Goal: Task Accomplishment & Management: Manage account settings

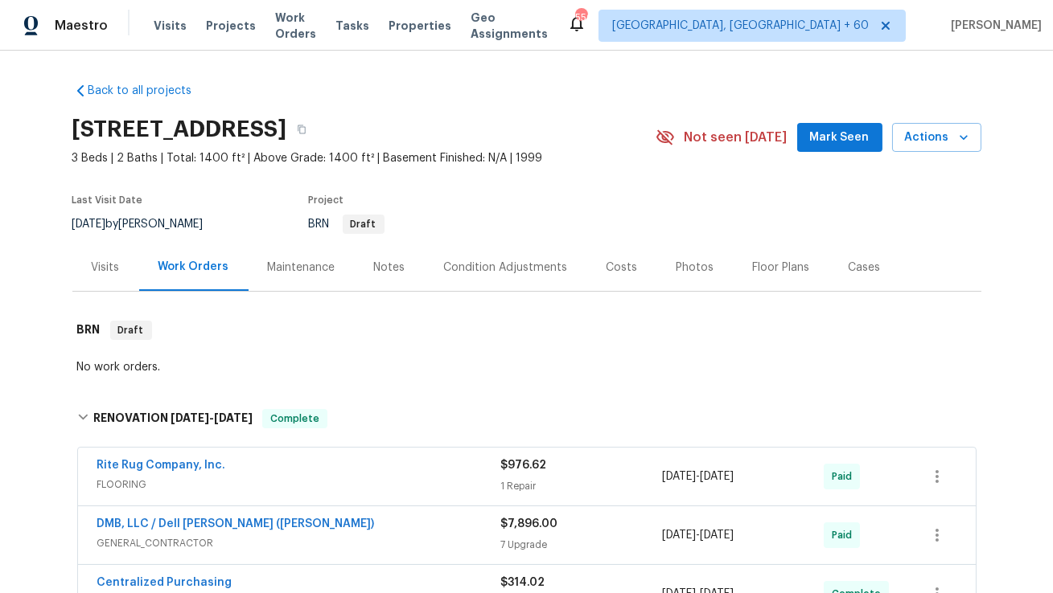
scroll to position [375, 0]
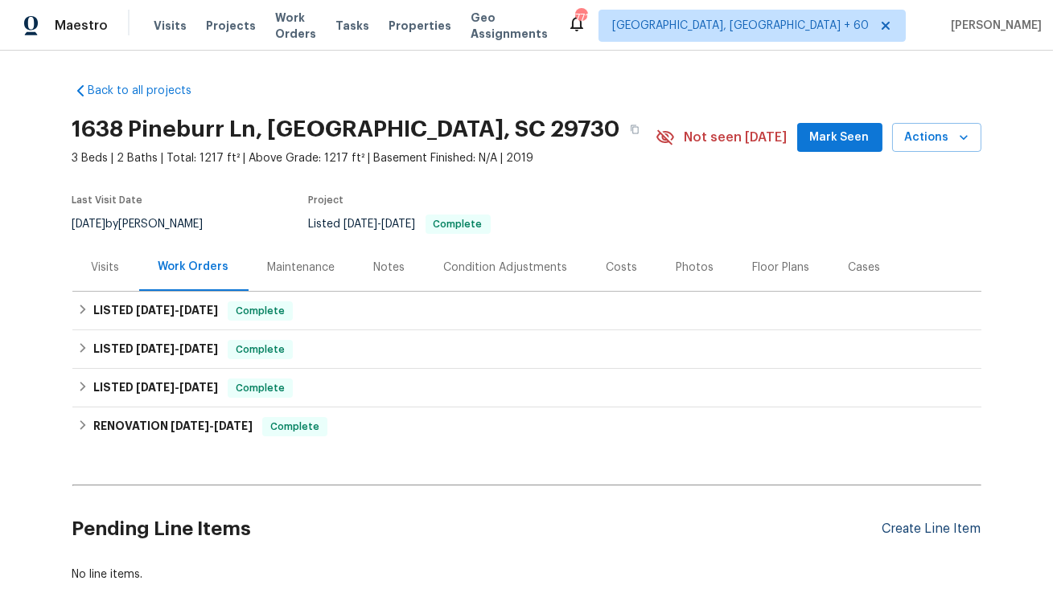
click at [943, 528] on div "Create Line Item" at bounding box center [931, 529] width 99 height 15
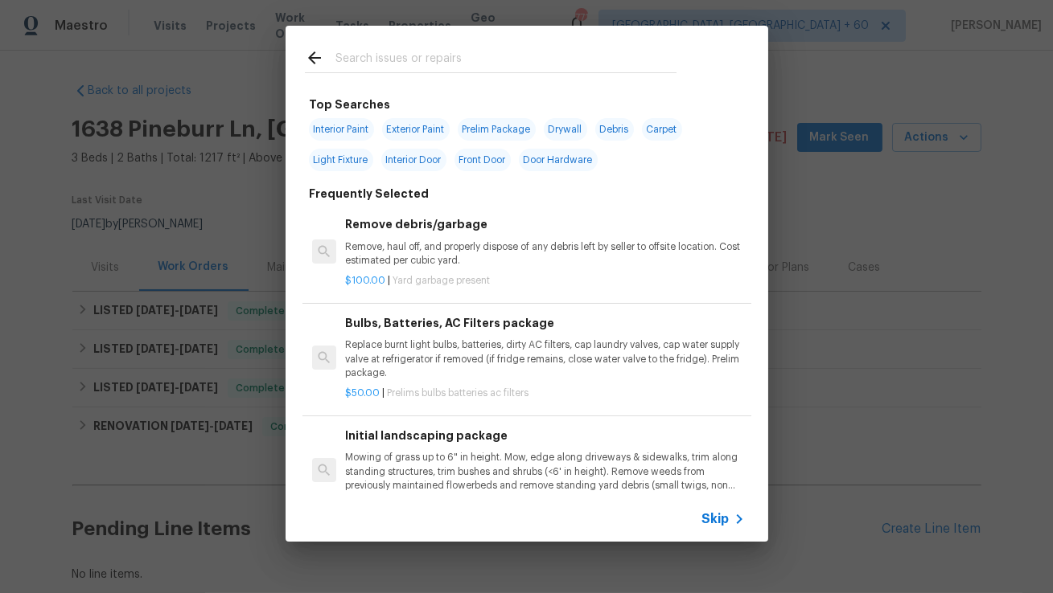
click at [488, 58] on input "text" at bounding box center [505, 60] width 341 height 24
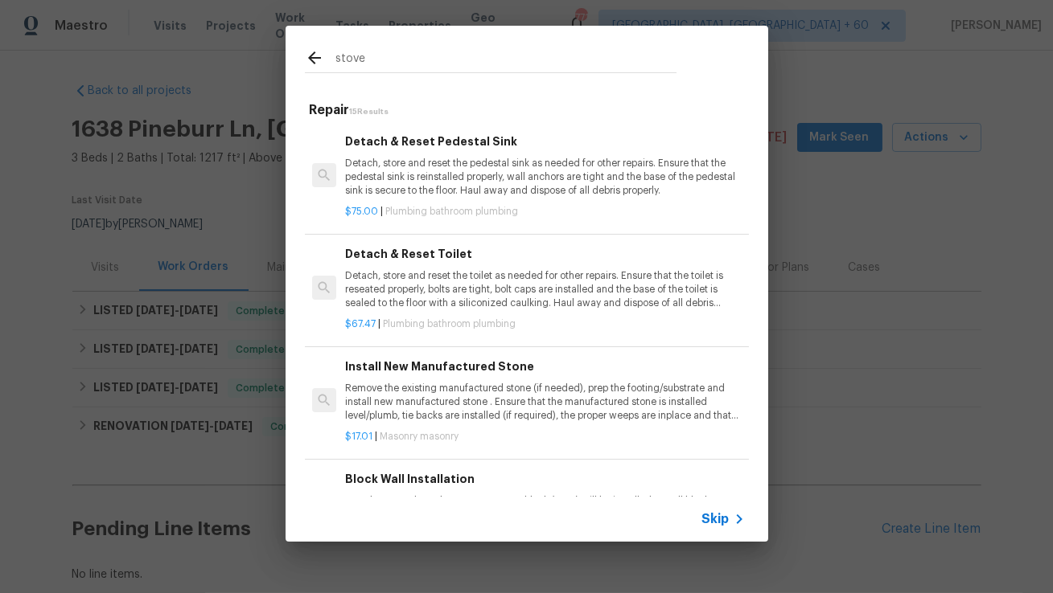
click at [461, 68] on input "stove" at bounding box center [505, 60] width 341 height 24
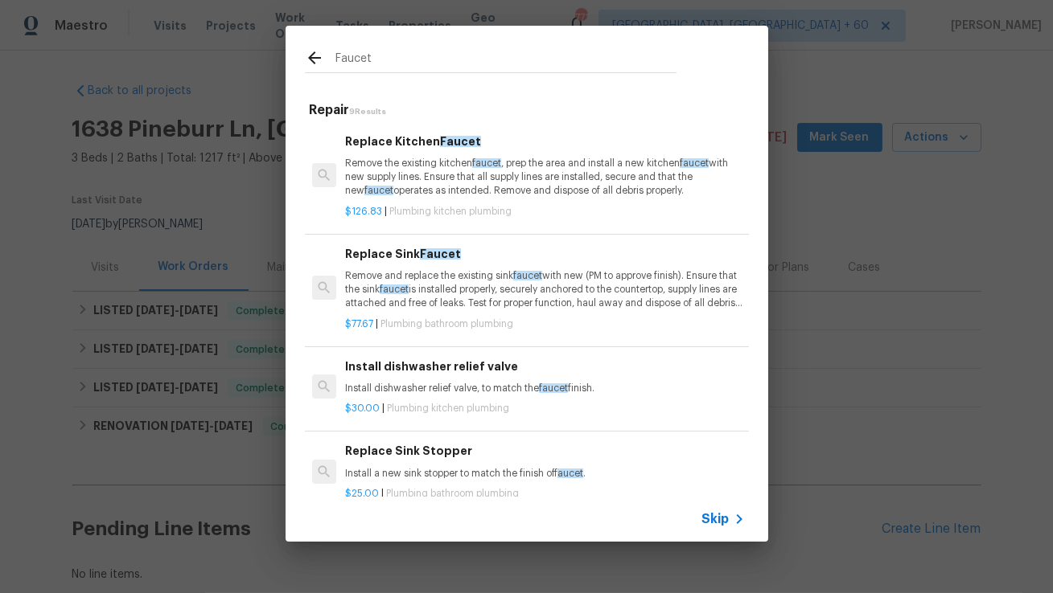
scroll to position [5, 0]
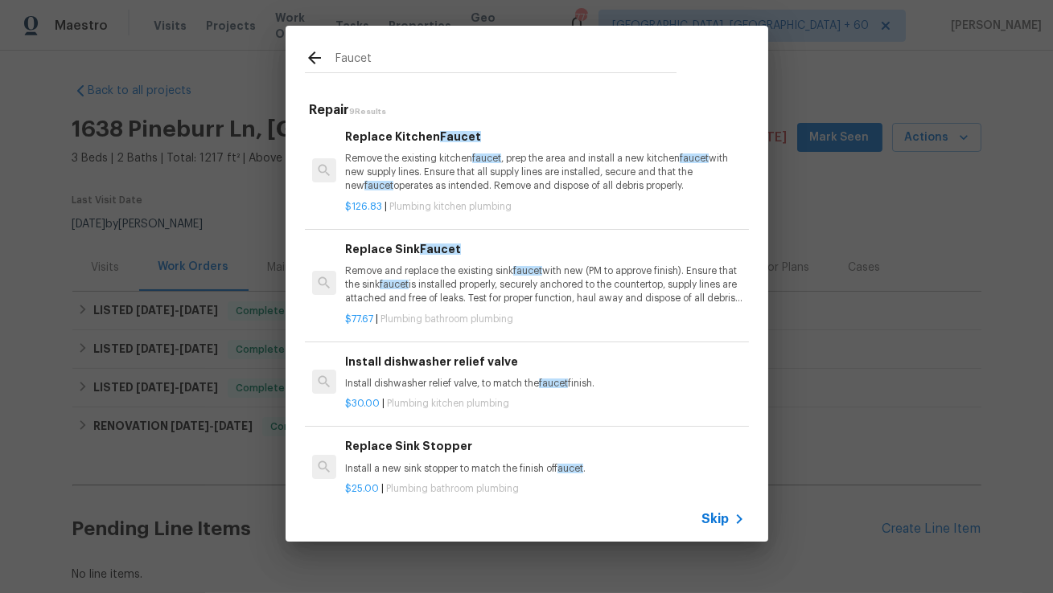
type input "Faucet"
click at [443, 265] on p "Remove and replace the existing sink faucet with new (PM to approve finish). En…" at bounding box center [544, 285] width 399 height 41
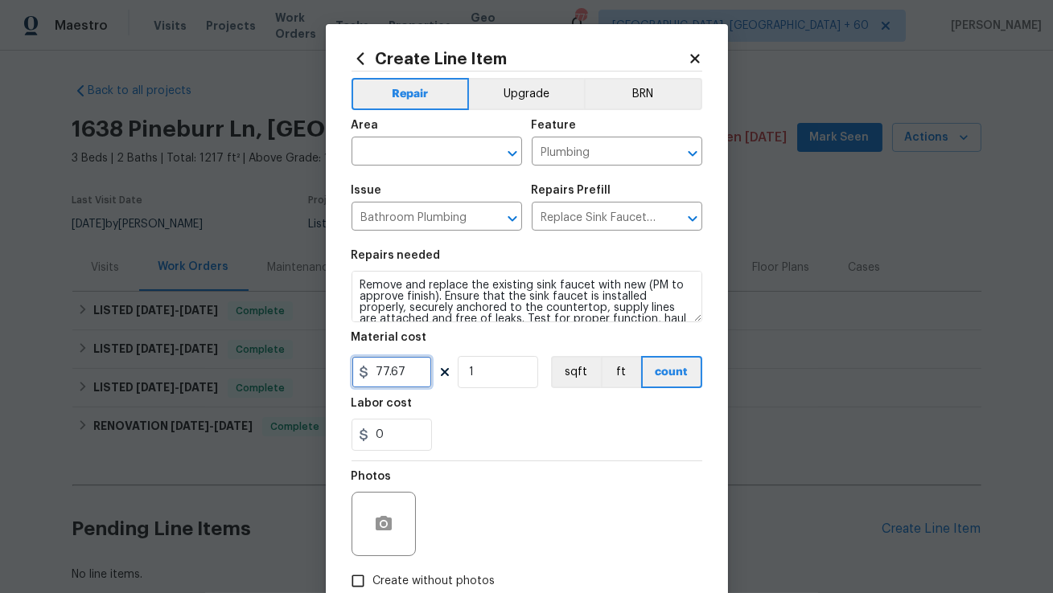
click at [398, 376] on input "77.67" at bounding box center [391, 372] width 80 height 32
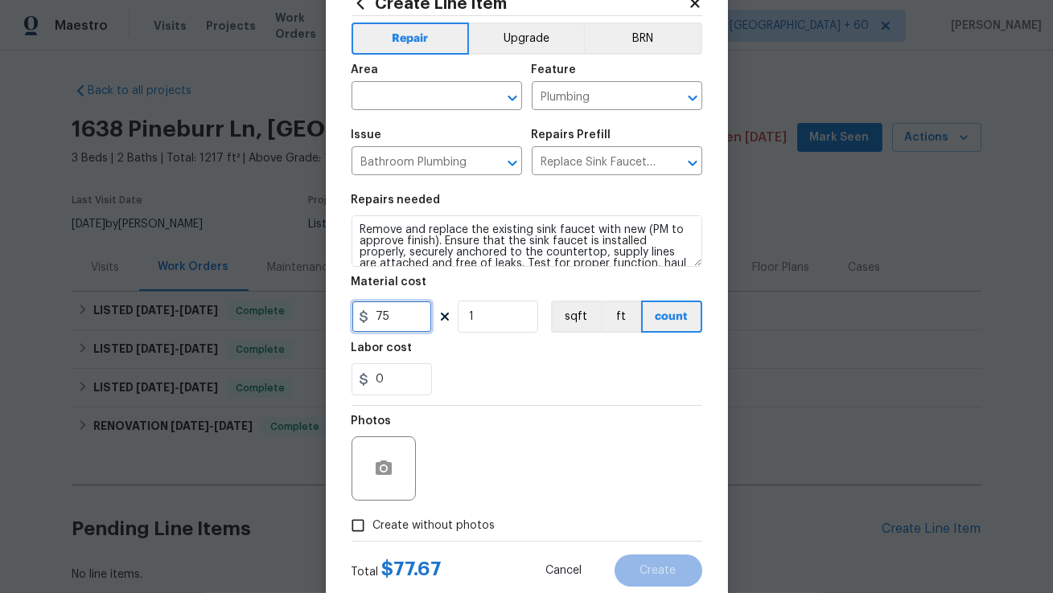
type input "75"
click at [388, 462] on icon "button" at bounding box center [384, 468] width 16 height 14
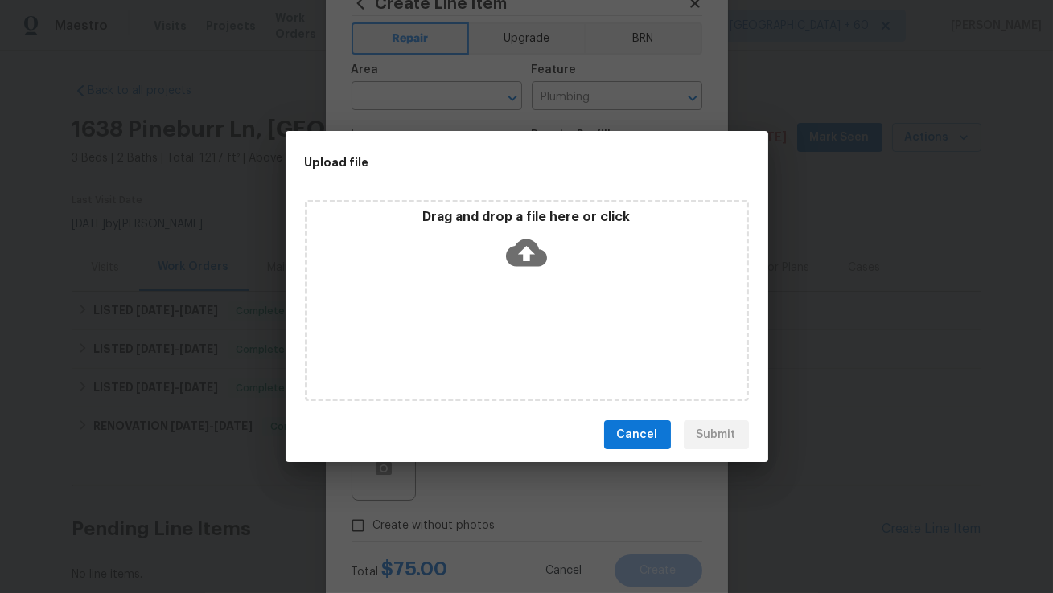
click at [527, 254] on icon at bounding box center [526, 252] width 41 height 41
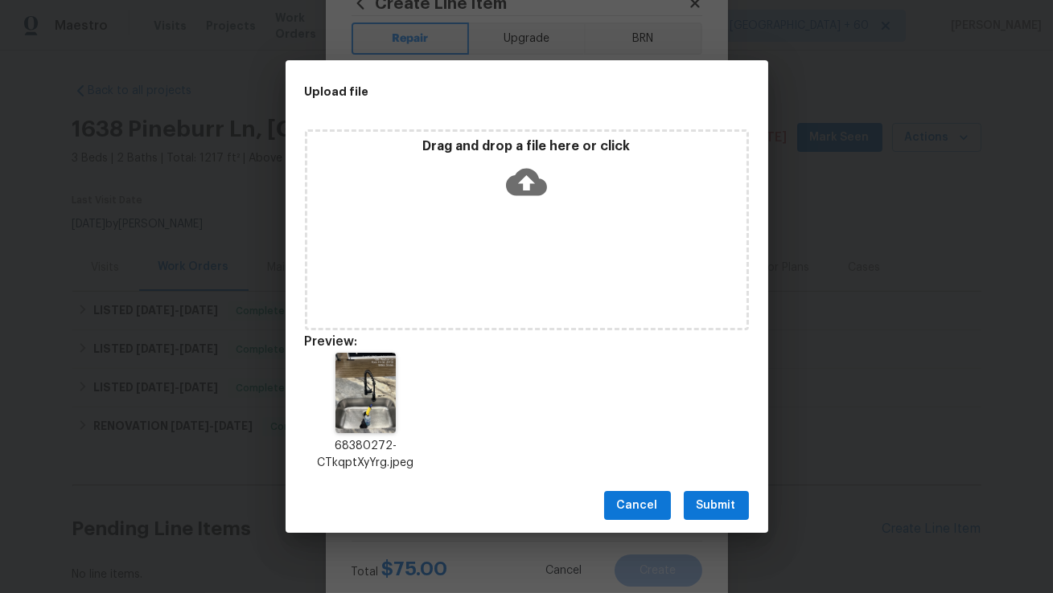
click at [714, 503] on span "Submit" at bounding box center [715, 506] width 39 height 20
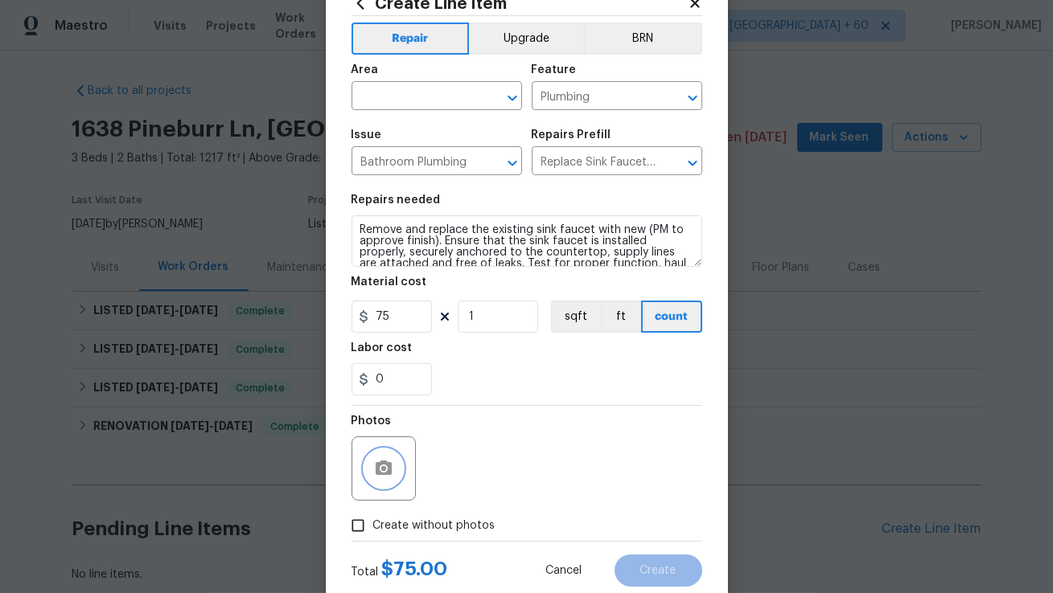
scroll to position [0, 0]
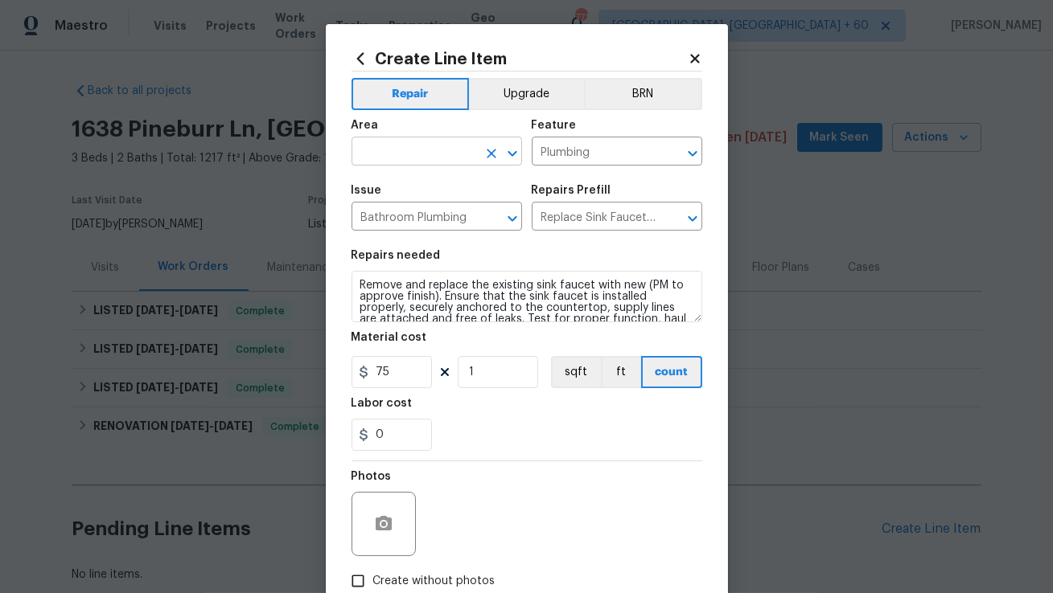
click at [453, 160] on input "text" at bounding box center [413, 153] width 125 height 25
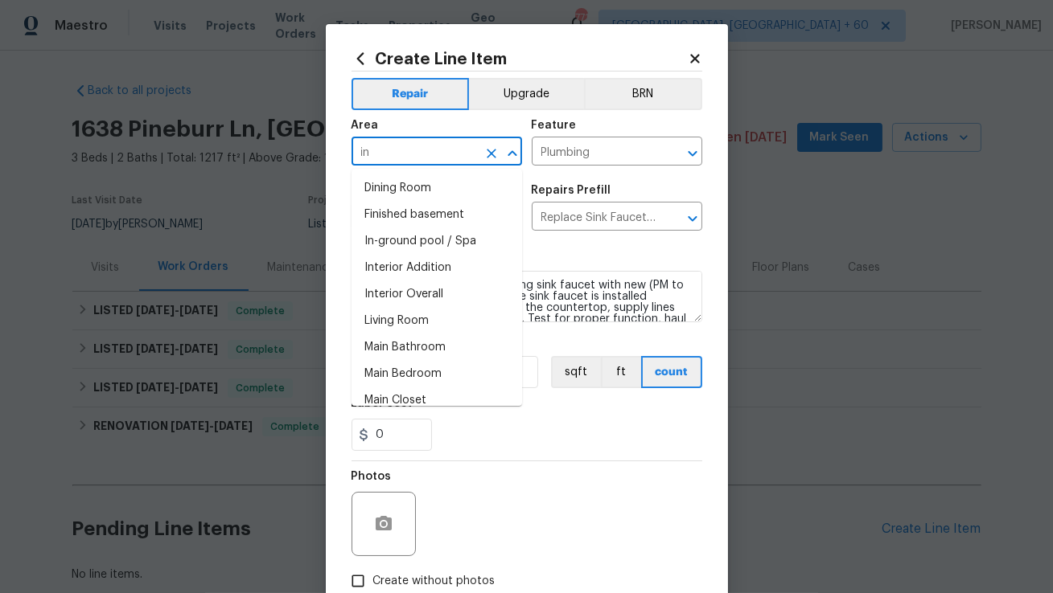
type input "int"
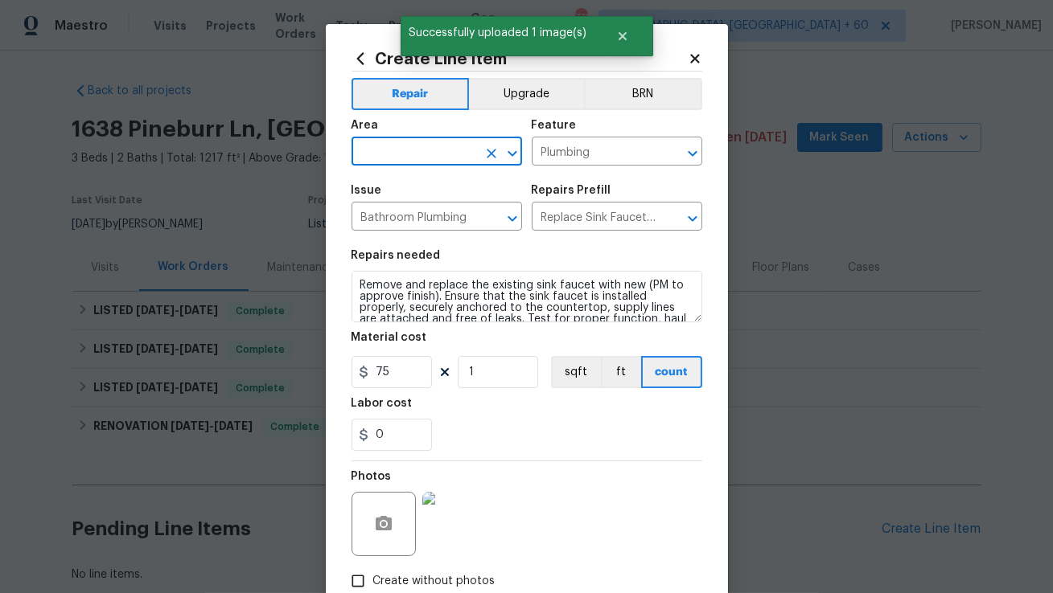
click at [437, 155] on input "text" at bounding box center [413, 153] width 125 height 25
click at [408, 213] on li "Interior Overall" at bounding box center [436, 215] width 170 height 27
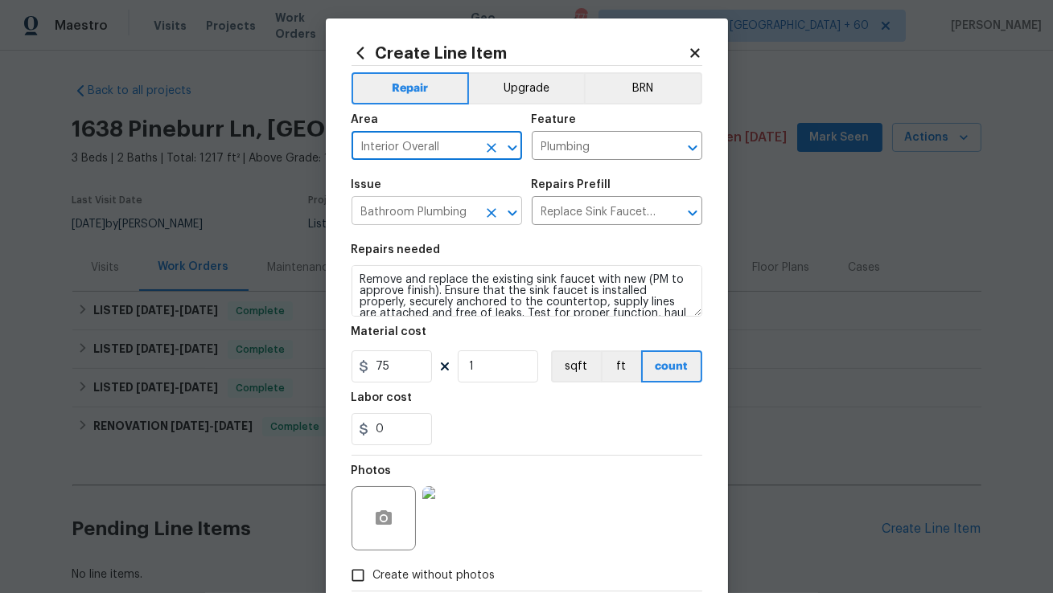
type input "Interior Overall"
click at [454, 221] on input "Bathroom Plumbing" at bounding box center [413, 212] width 125 height 25
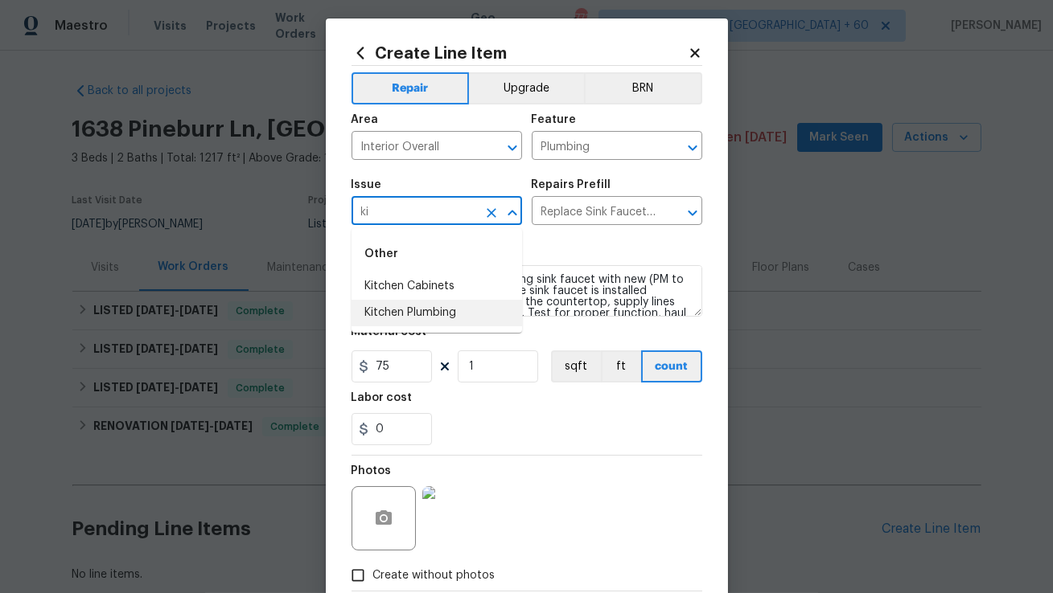
click at [418, 314] on li "Kitchen Plumbing" at bounding box center [436, 313] width 170 height 27
type input "Kitchen Plumbing"
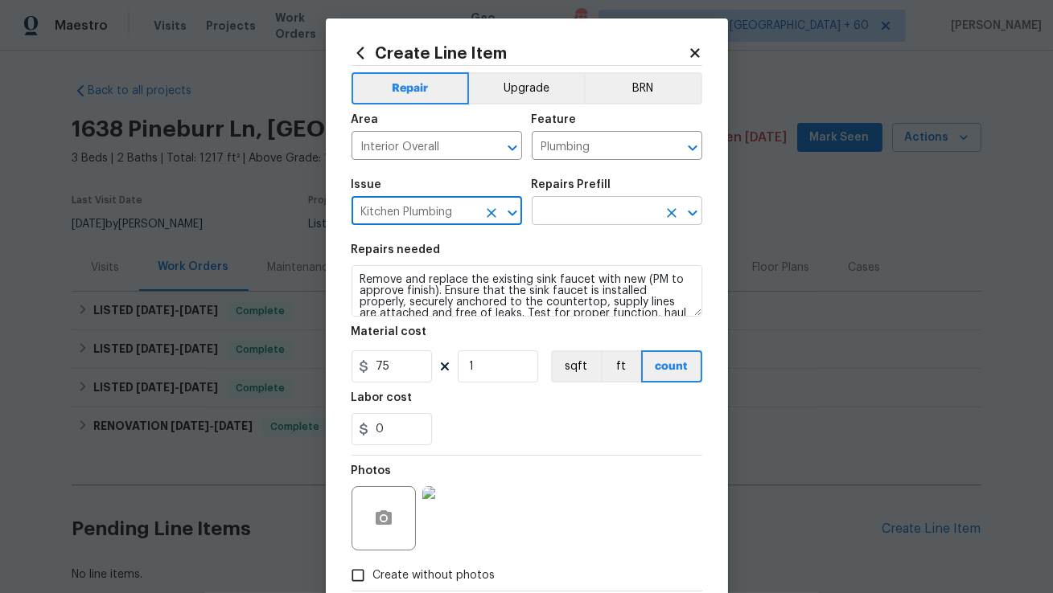
type input "Kitchen Plumbing"
click at [581, 219] on input "text" at bounding box center [594, 212] width 125 height 25
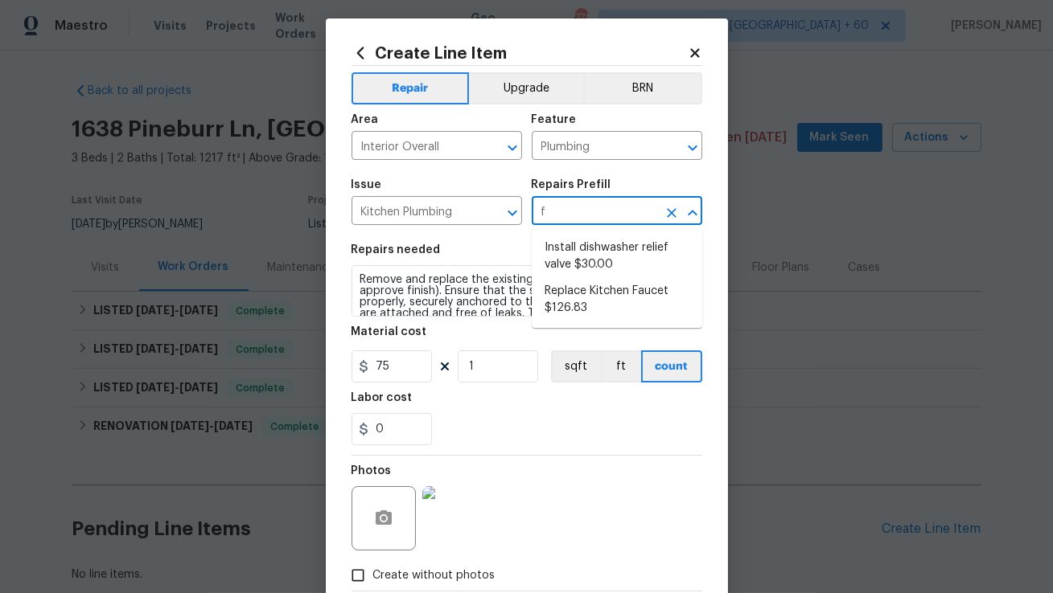
type input "fa"
click at [586, 265] on li "Replace Kitchen Faucet $126.83" at bounding box center [617, 256] width 170 height 43
type input "Replace Kitchen Faucet $126.83"
type textarea "Remove the existing kitchen faucet, prep the area and install a new kitchen fau…"
type input "126.83"
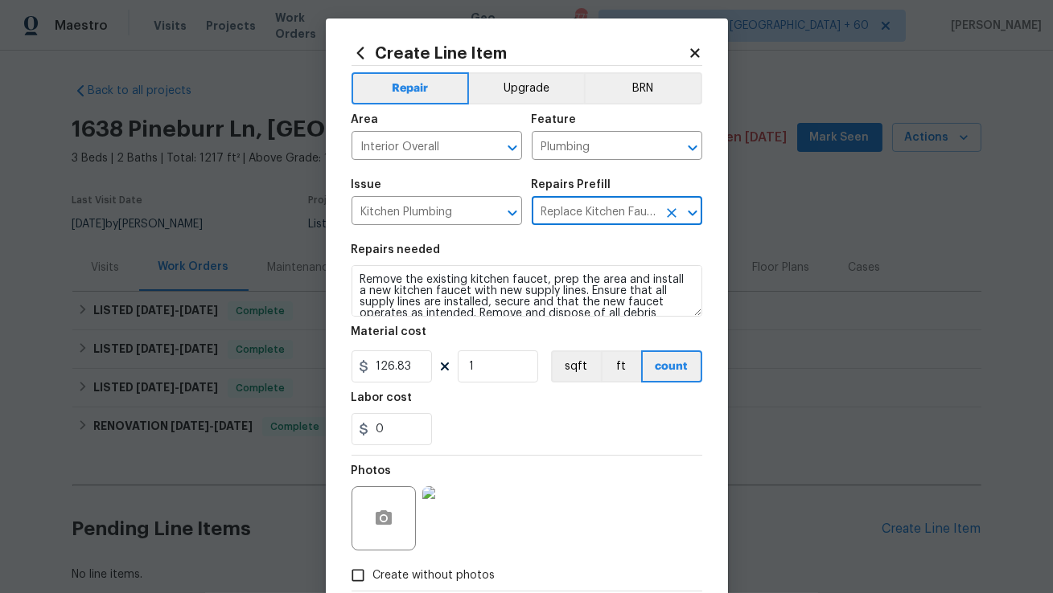
type input "Replace Kitchen Faucet $126.83"
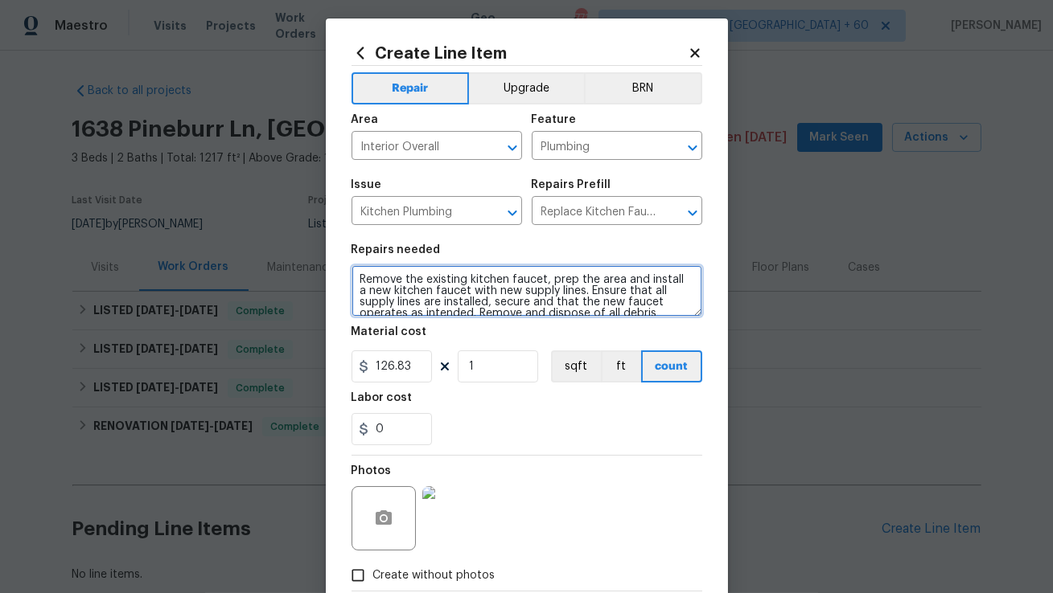
click at [526, 297] on textarea "Remove the existing kitchen faucet, prep the area and install a new kitchen fau…" at bounding box center [526, 290] width 351 height 51
paste textarea "Feedback received of damage to the stovetop. Please repair it to restore full f…"
click at [484, 285] on textarea "Feedback received of damage to the stovetop. Please repair it to restore full f…" at bounding box center [526, 290] width 351 height 51
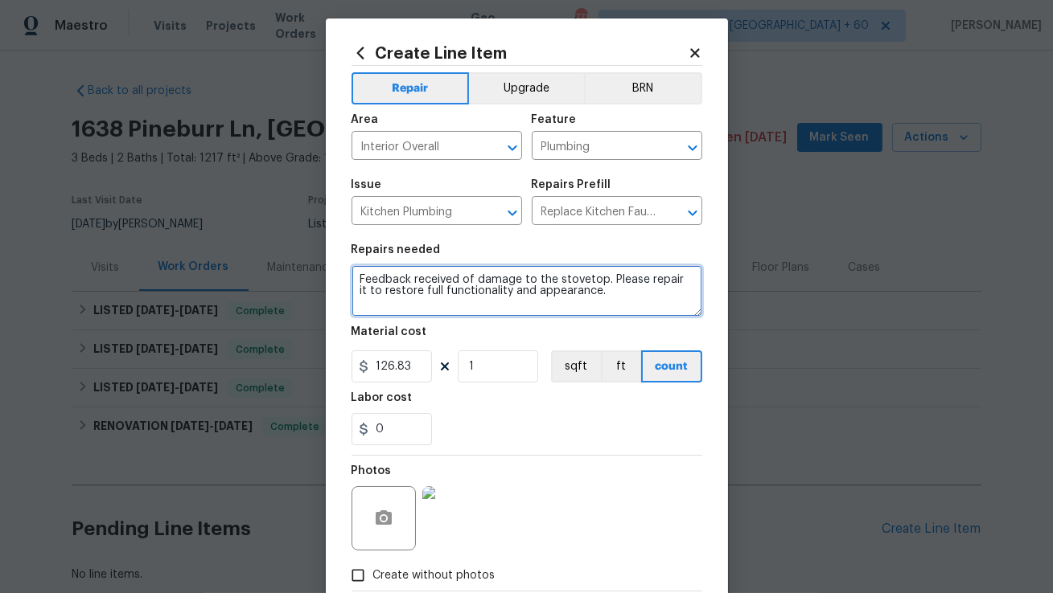
click at [484, 285] on textarea "Feedback received of damage to the stovetop. Please repair it to restore full f…" at bounding box center [526, 290] width 351 height 51
paste textarea "The kitchen sink faucet coil covering is damaged and stretched. Please replace …"
click at [497, 307] on textarea "The kitchen sink faucet coil covering is damaged and stretched. Please replace …" at bounding box center [526, 290] width 351 height 51
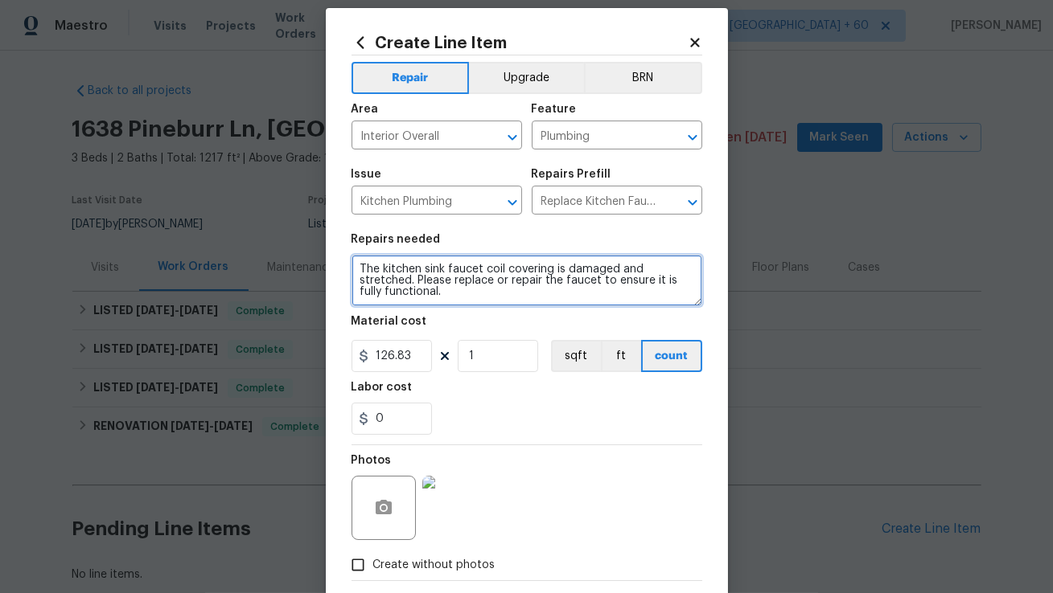
scroll to position [18, 0]
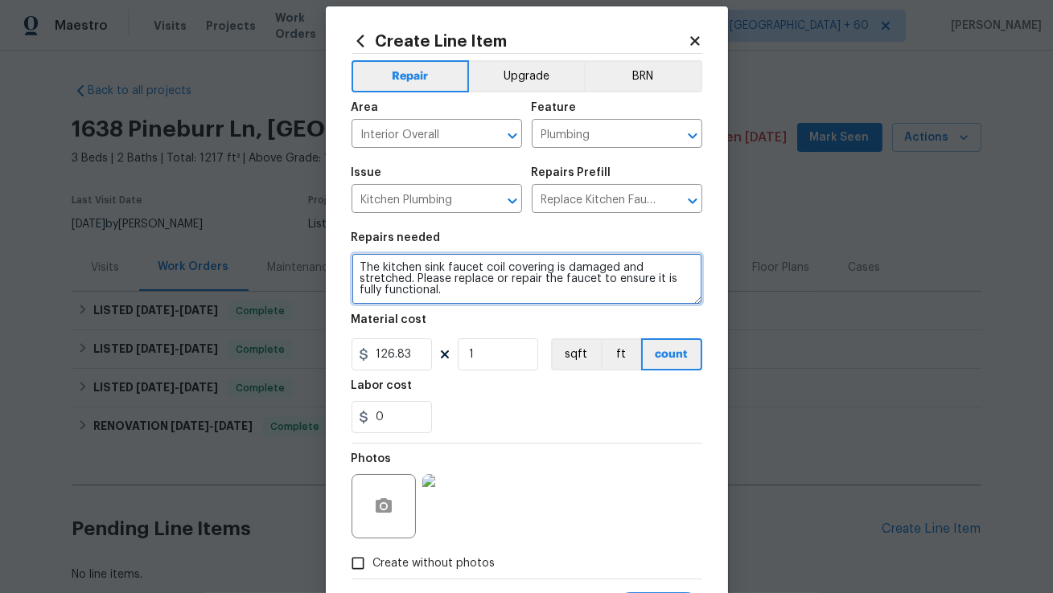
type textarea "The kitchen sink faucet coil covering is damaged and stretched. Please replace …"
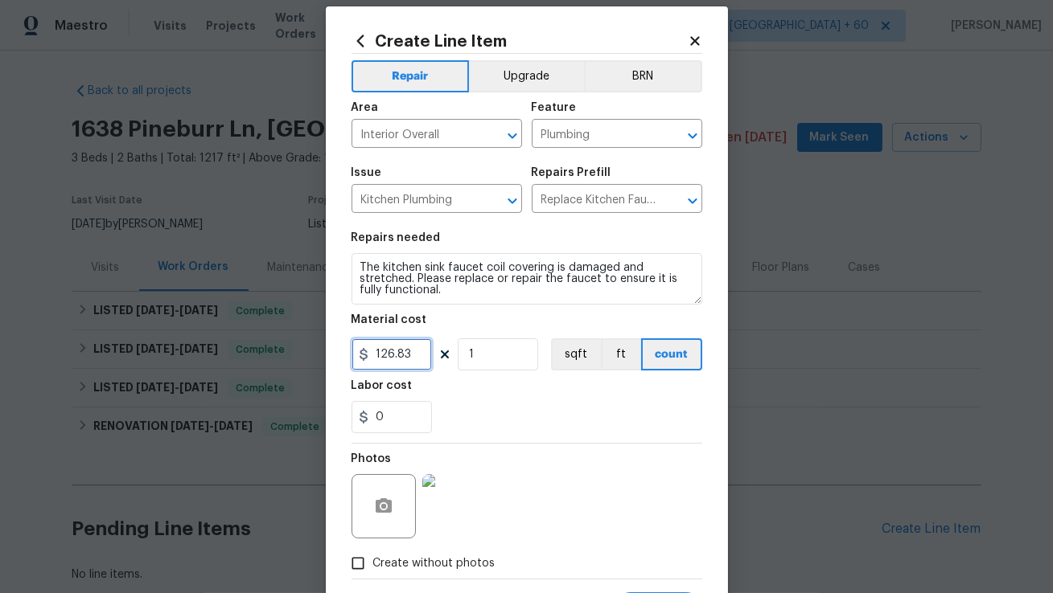
click at [400, 362] on input "126.83" at bounding box center [391, 355] width 80 height 32
type input "75"
click at [478, 404] on div "0" at bounding box center [526, 417] width 351 height 32
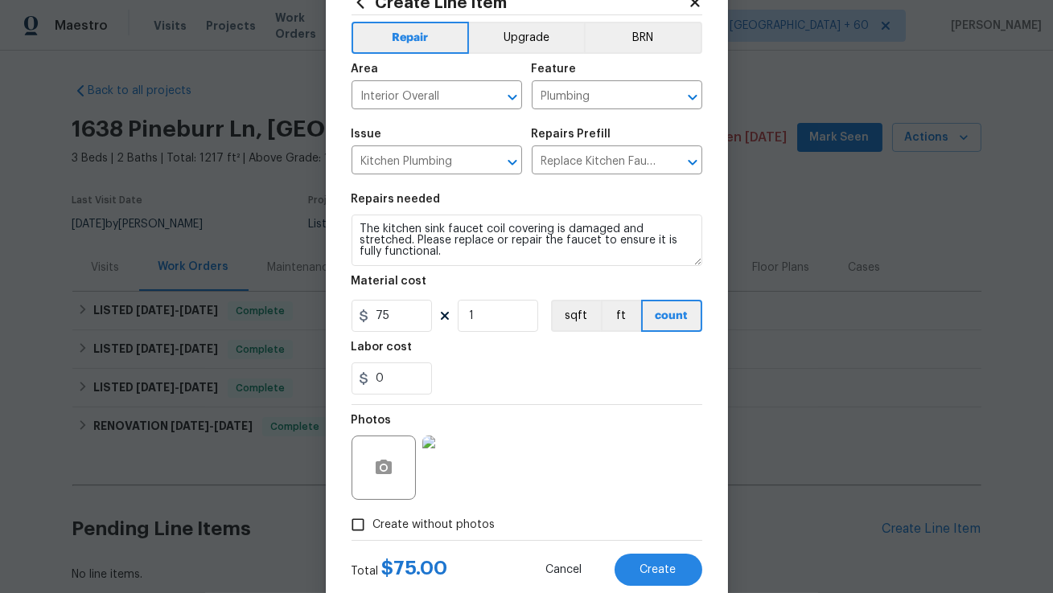
scroll to position [51, 0]
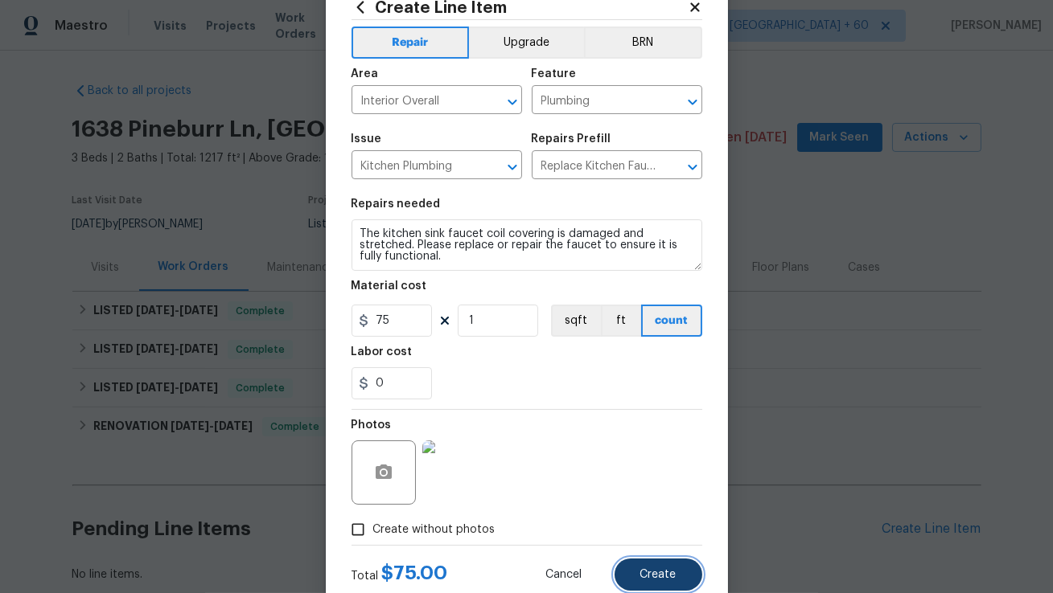
click at [657, 574] on span "Create" at bounding box center [658, 575] width 36 height 12
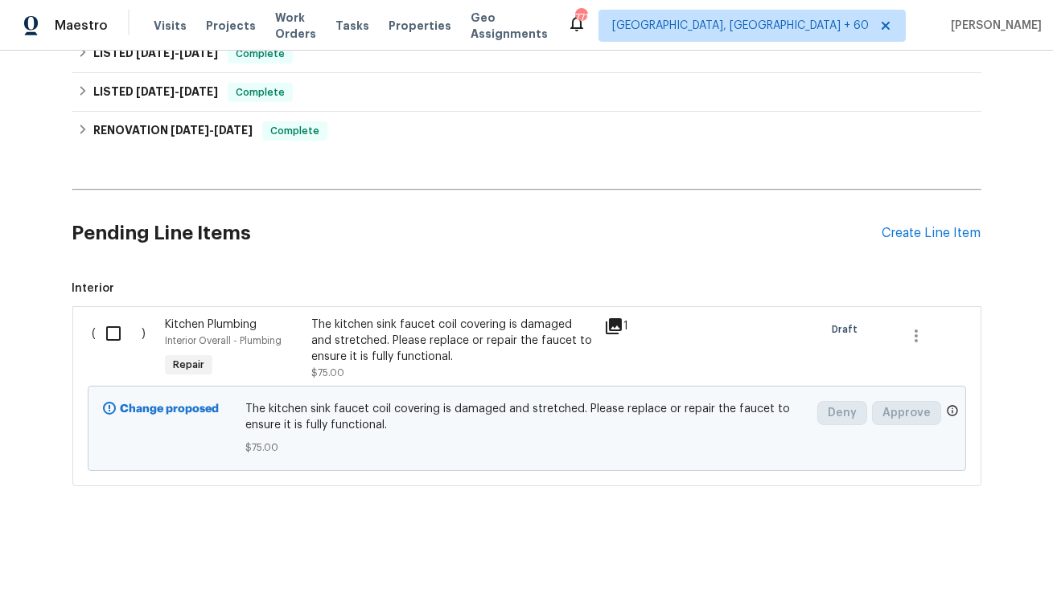
scroll to position [298, 0]
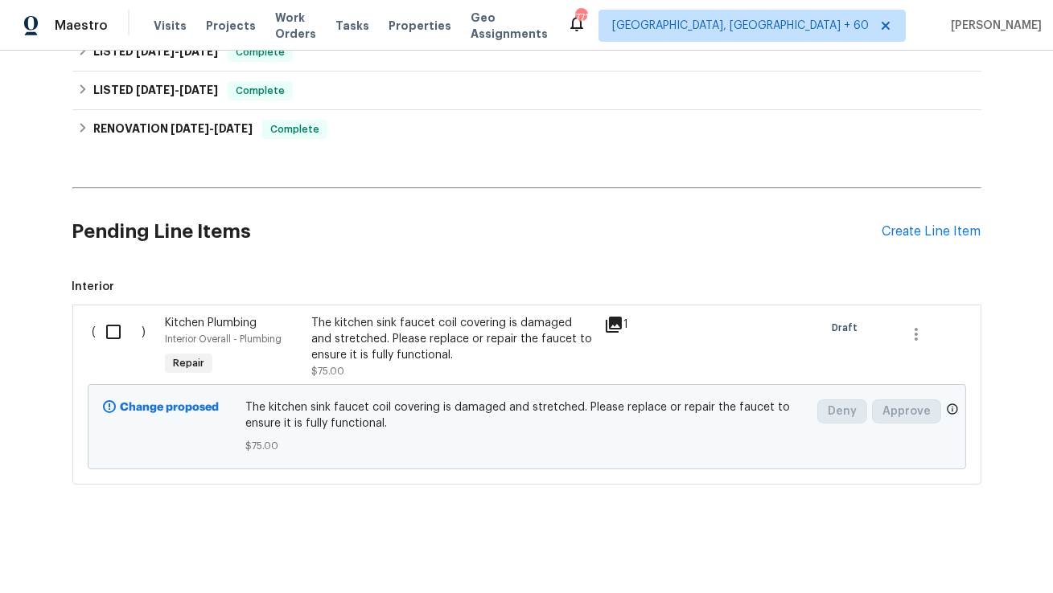
click at [110, 336] on input "checkbox" at bounding box center [120, 332] width 46 height 34
checkbox input "true"
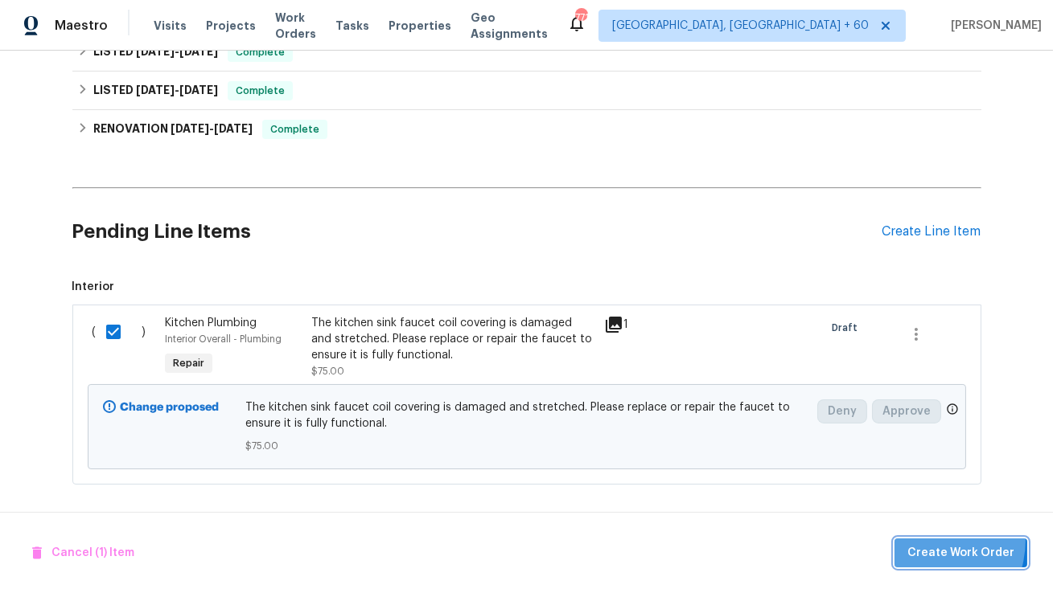
click at [922, 540] on button "Create Work Order" at bounding box center [960, 554] width 133 height 30
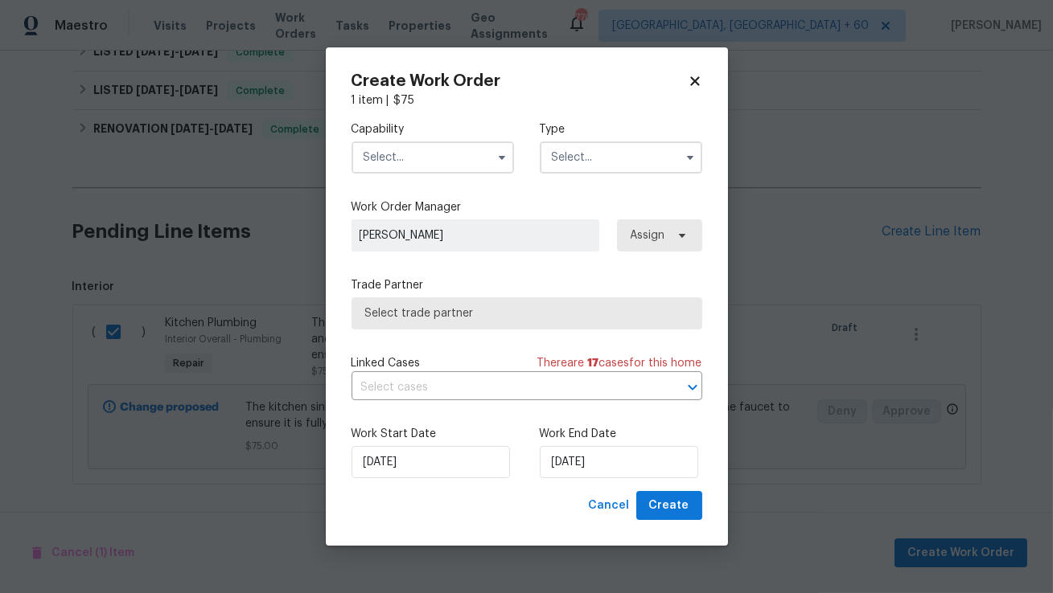
click at [457, 163] on input "text" at bounding box center [432, 158] width 162 height 32
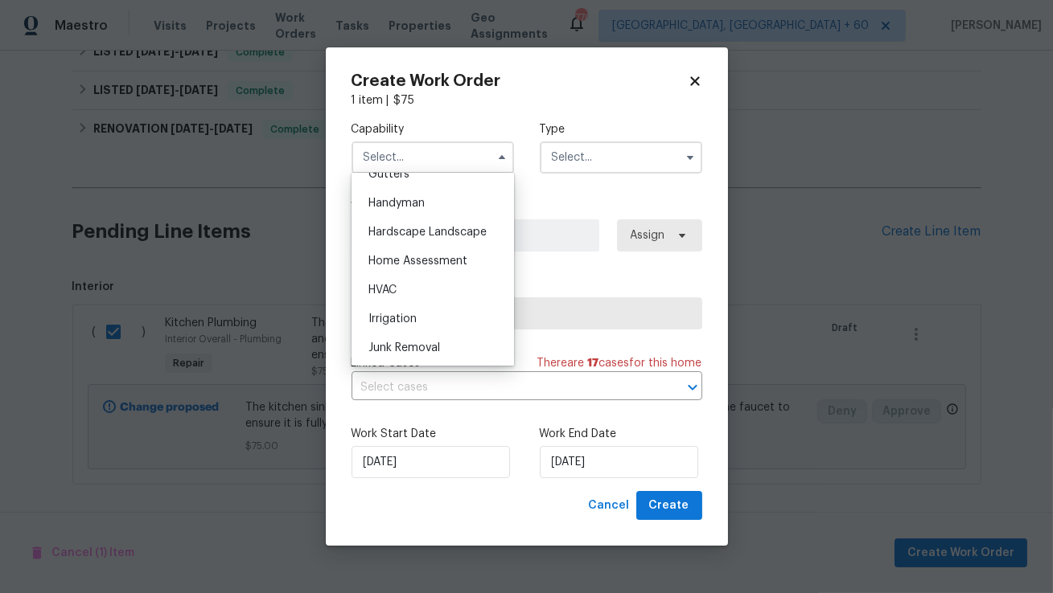
scroll to position [848, 0]
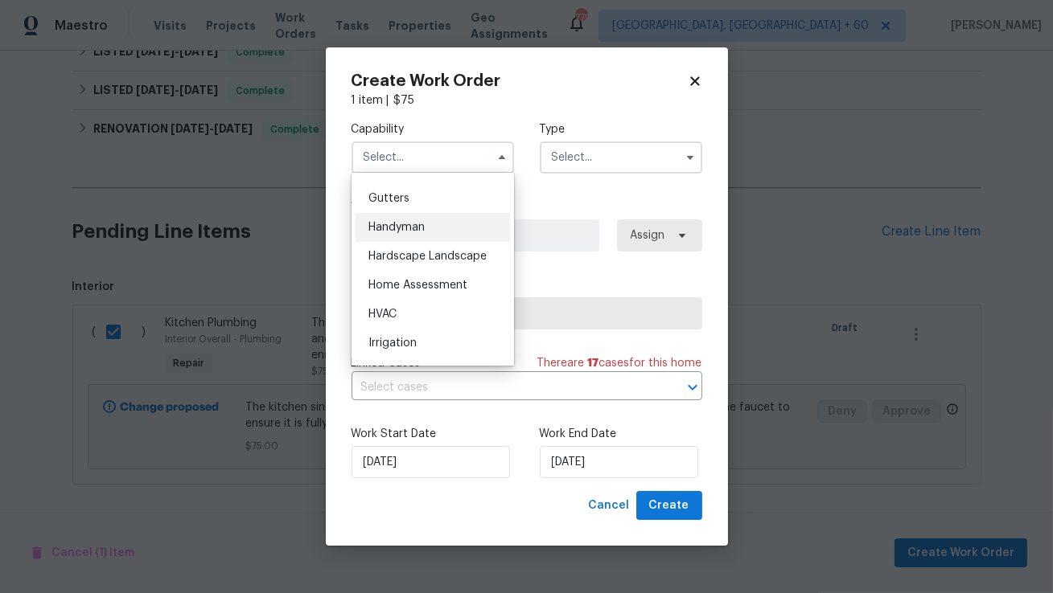
click at [438, 231] on div "Handyman" at bounding box center [432, 227] width 154 height 29
type input "Handyman"
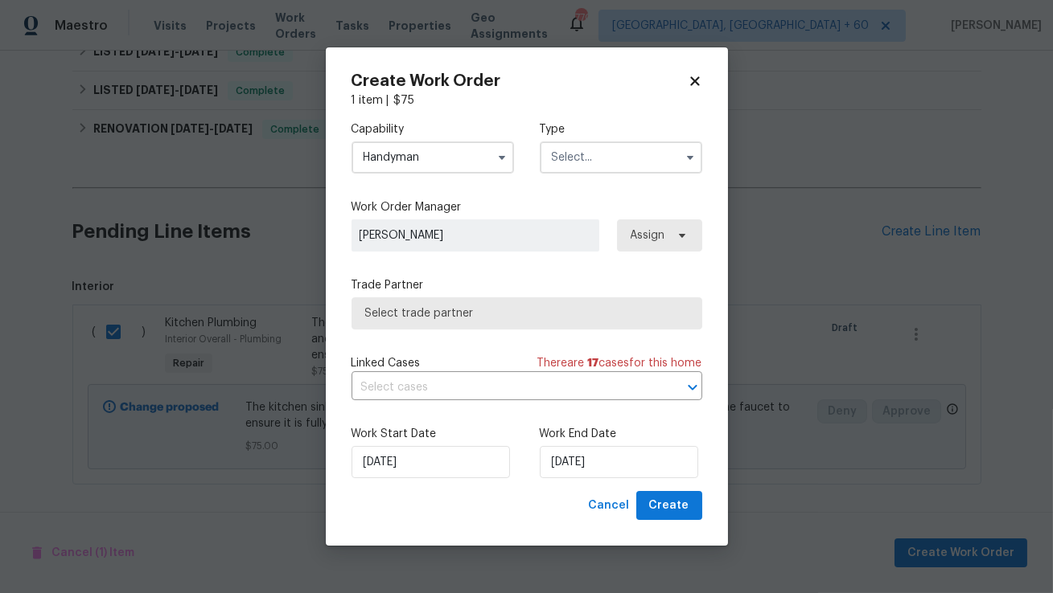
click at [571, 170] on input "text" at bounding box center [621, 158] width 162 height 32
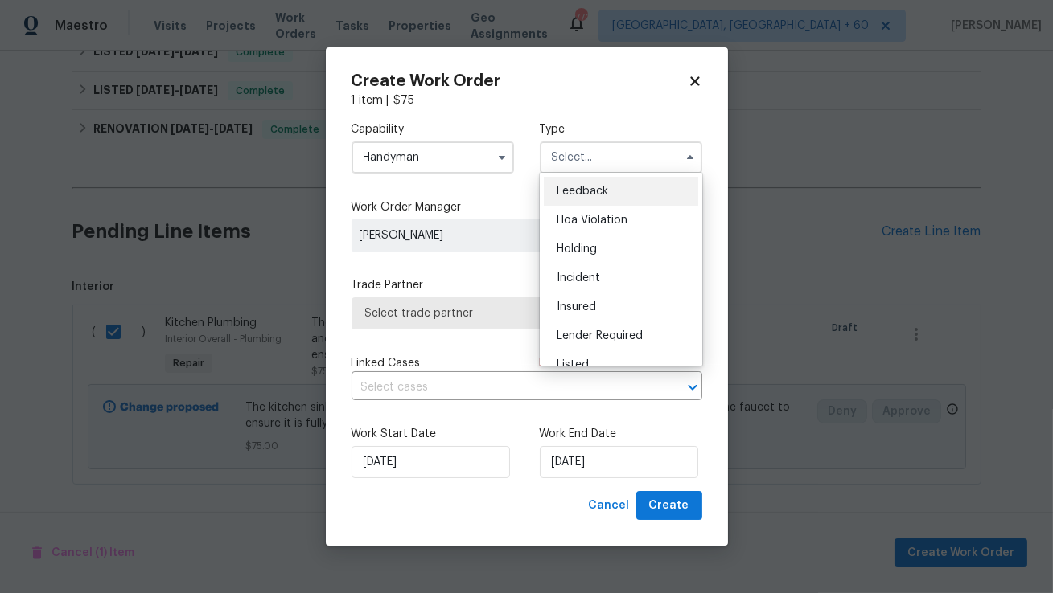
click at [573, 199] on div "Feedback" at bounding box center [621, 191] width 154 height 29
type input "Feedback"
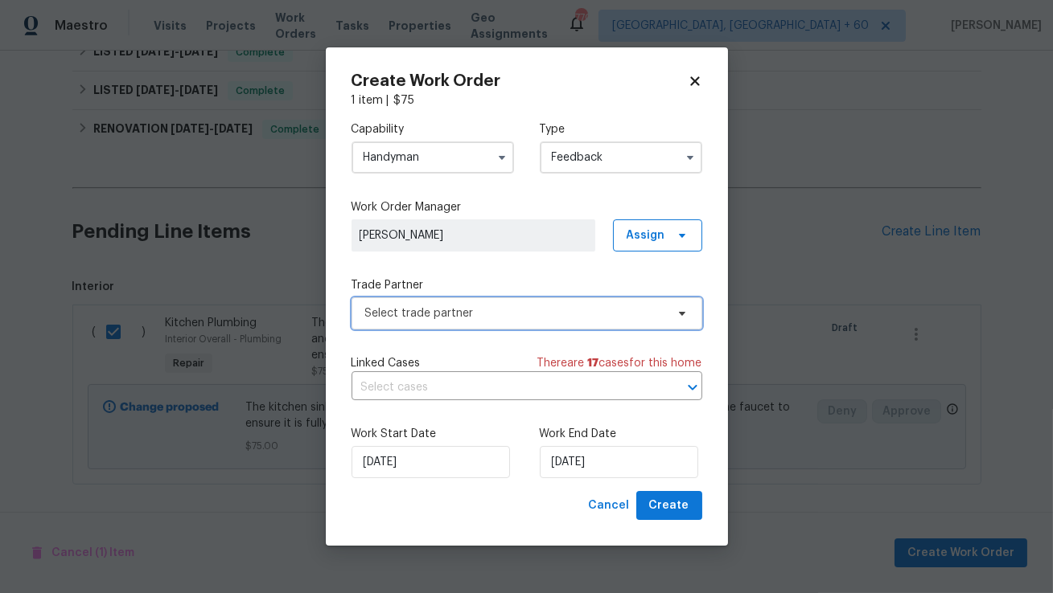
click at [453, 319] on span "Select trade partner" at bounding box center [515, 314] width 300 height 16
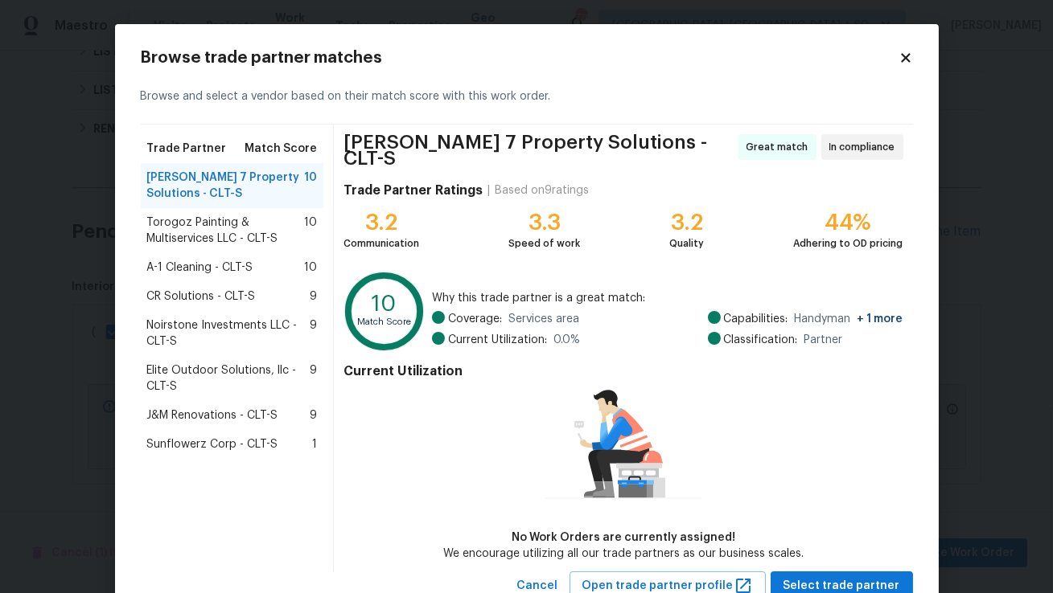
click at [255, 234] on span "Torogoz Painting & Multiservices LLC - CLT-S" at bounding box center [226, 231] width 158 height 32
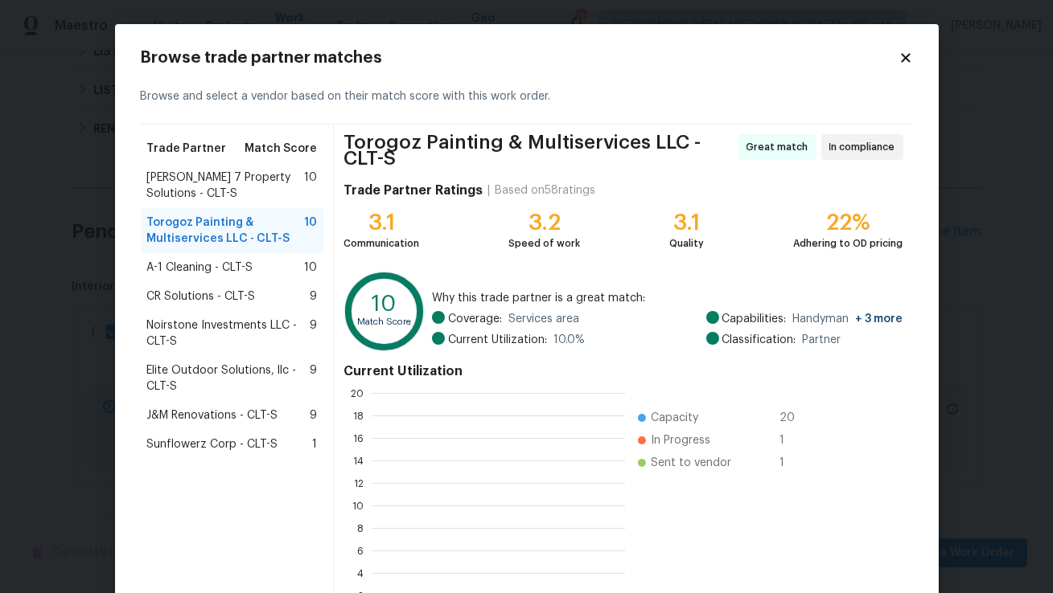
scroll to position [225, 253]
click at [248, 190] on span "Harris 7 Property Solutions - CLT-S" at bounding box center [226, 186] width 158 height 32
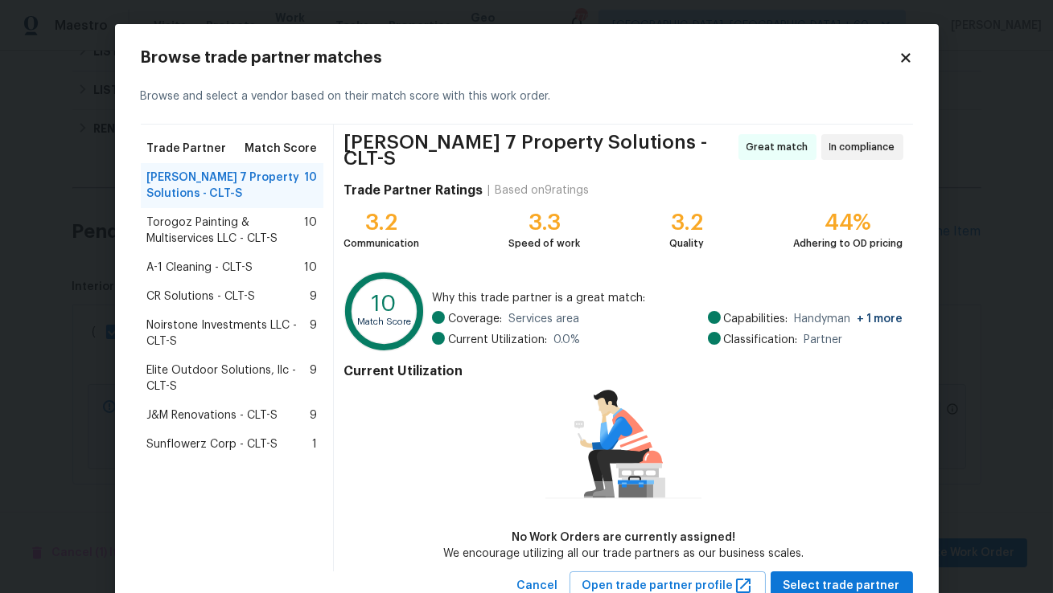
click at [240, 240] on span "Torogoz Painting & Multiservices LLC - CLT-S" at bounding box center [226, 231] width 158 height 32
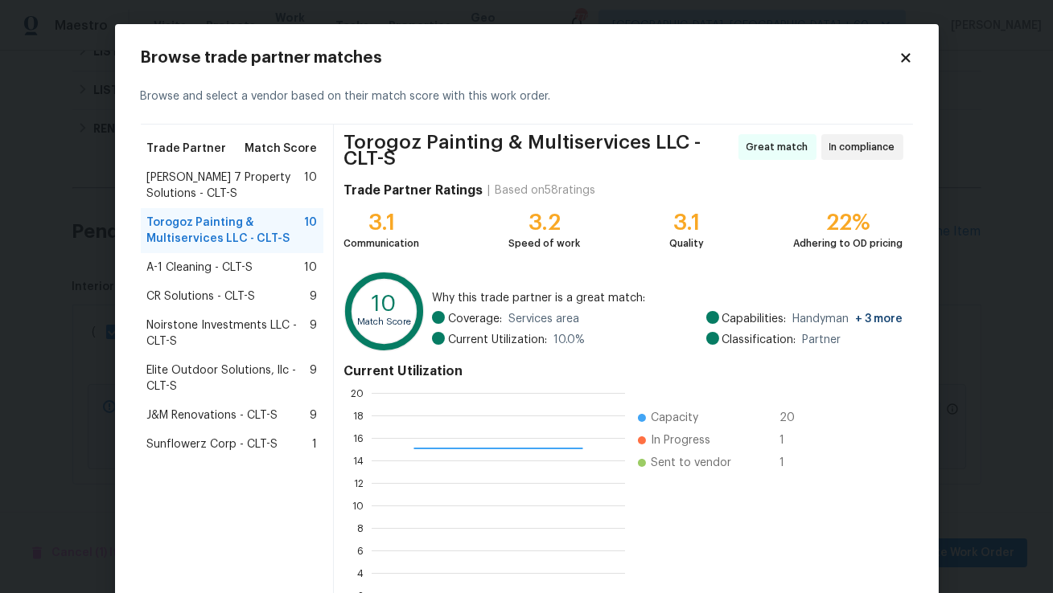
click at [236, 269] on span "A-1 Cleaning - CLT-S" at bounding box center [200, 268] width 106 height 16
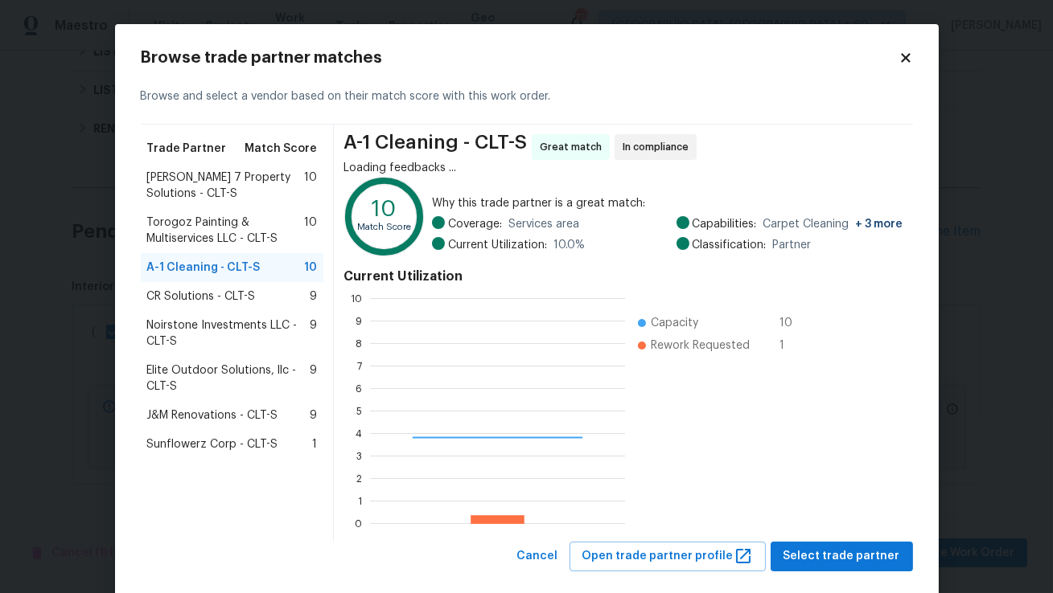
scroll to position [225, 254]
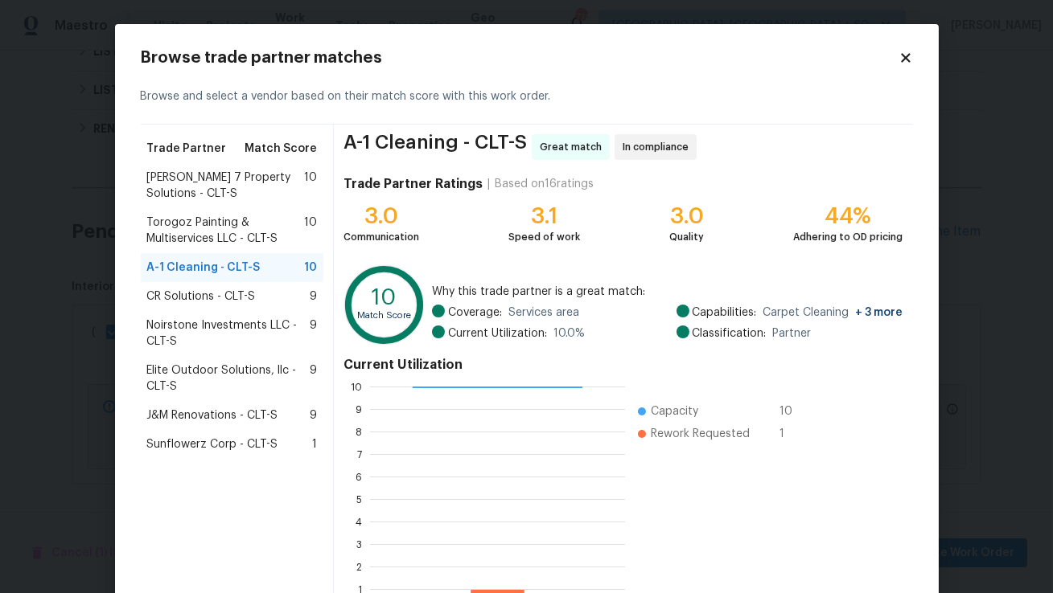
click at [235, 292] on span "CR Solutions - CLT-S" at bounding box center [201, 297] width 109 height 16
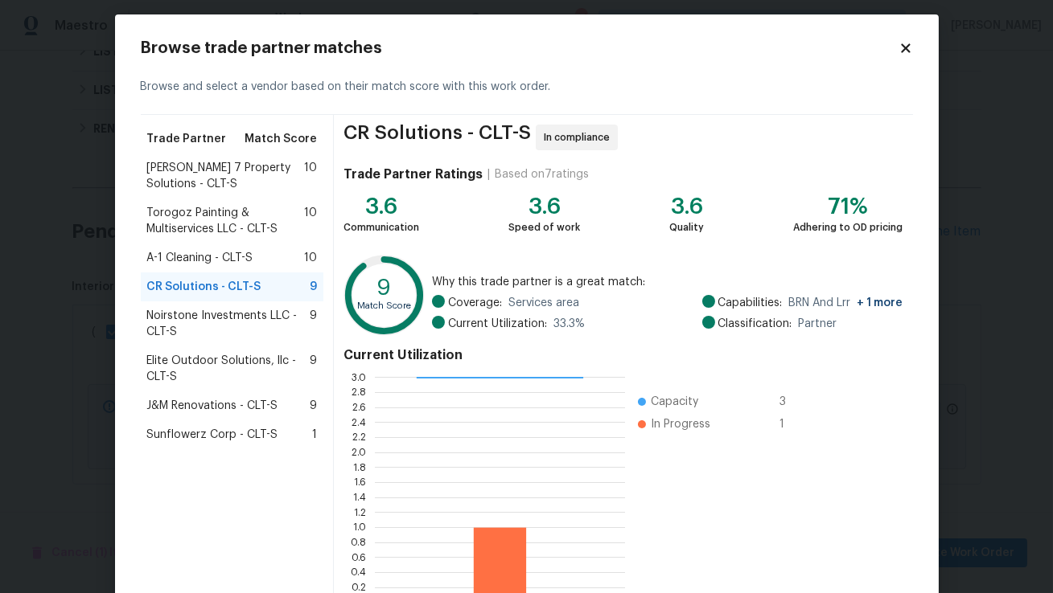
scroll to position [23, 0]
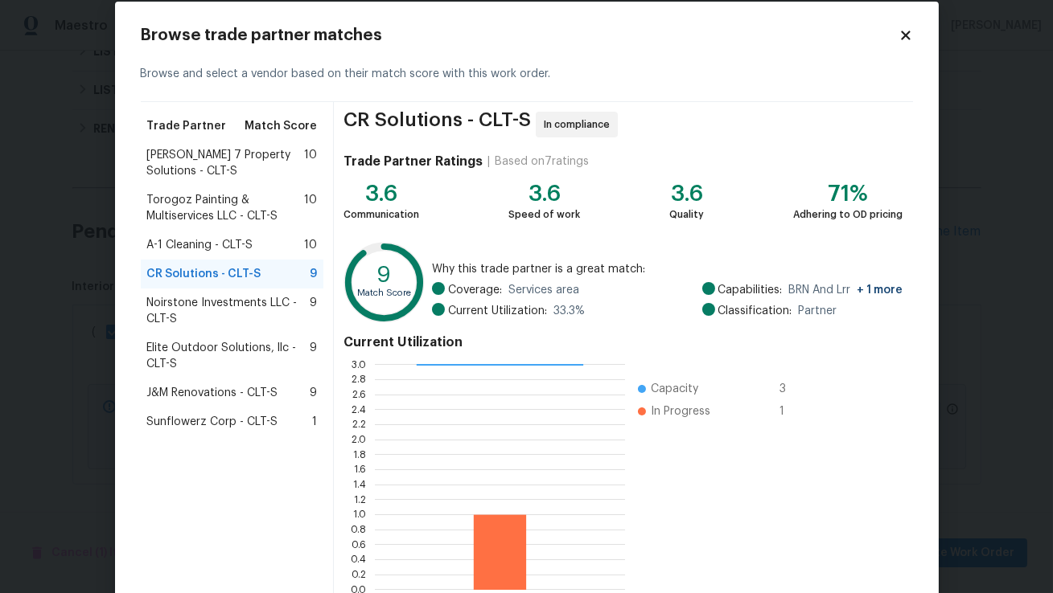
click at [271, 307] on span "Noirstone Investments LLC - CLT-S" at bounding box center [228, 311] width 163 height 32
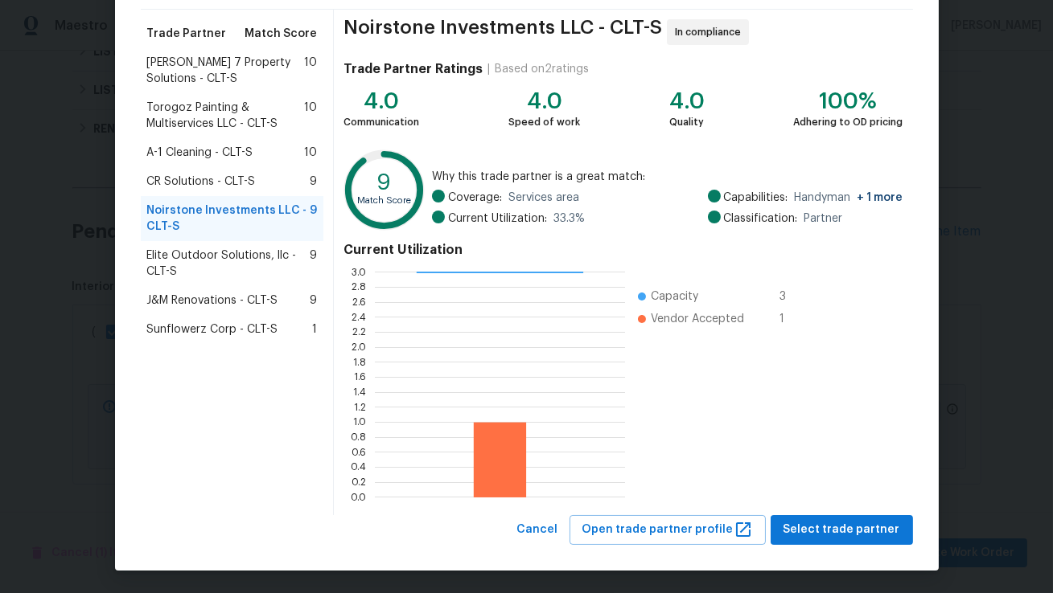
scroll to position [116, 0]
click at [832, 518] on button "Select trade partner" at bounding box center [841, 530] width 142 height 30
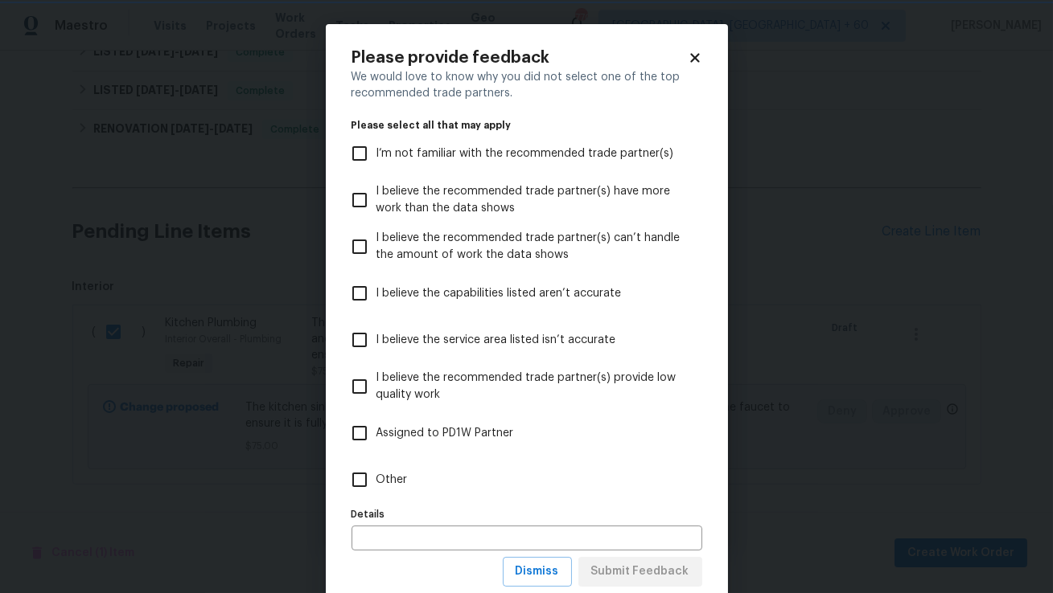
scroll to position [0, 0]
click at [364, 494] on input "Other" at bounding box center [360, 480] width 34 height 34
checkbox input "true"
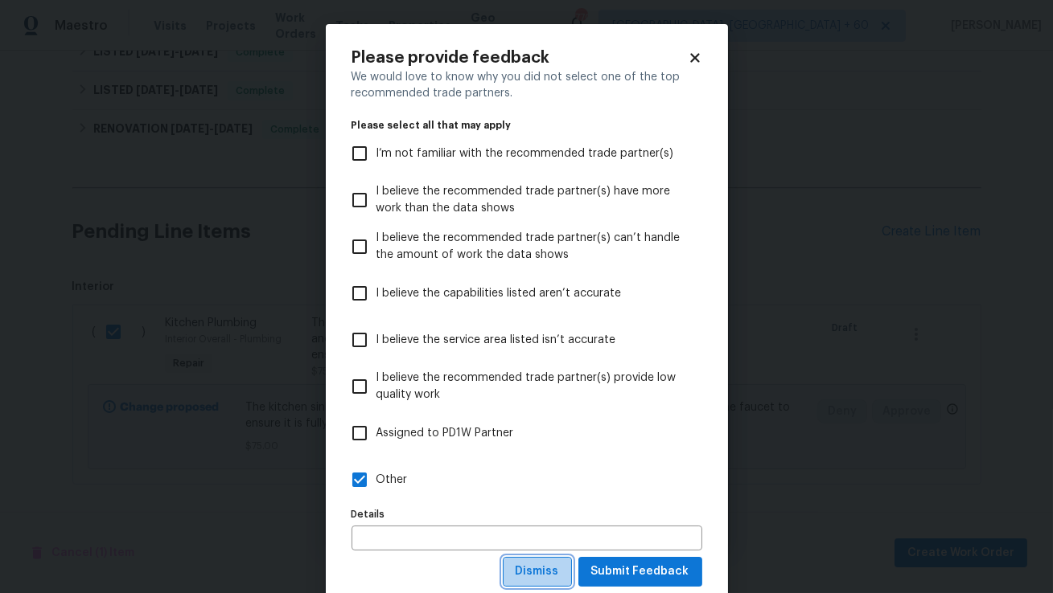
click at [556, 571] on span "Dismiss" at bounding box center [536, 572] width 43 height 20
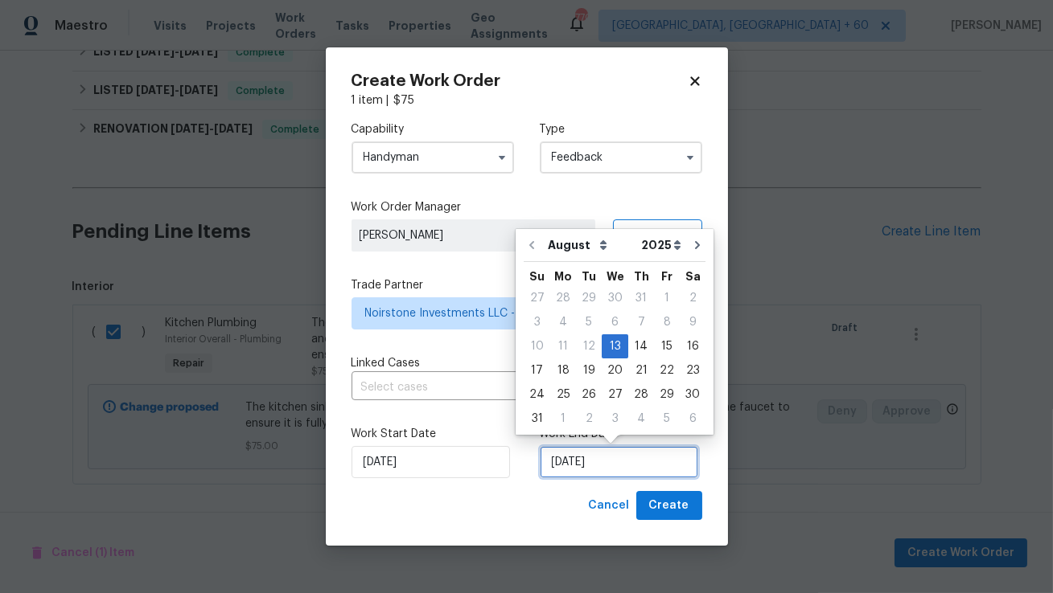
click at [541, 458] on input "13/08/2025" at bounding box center [619, 462] width 158 height 32
click at [654, 347] on div "15" at bounding box center [667, 346] width 26 height 23
type input "15/08/2025"
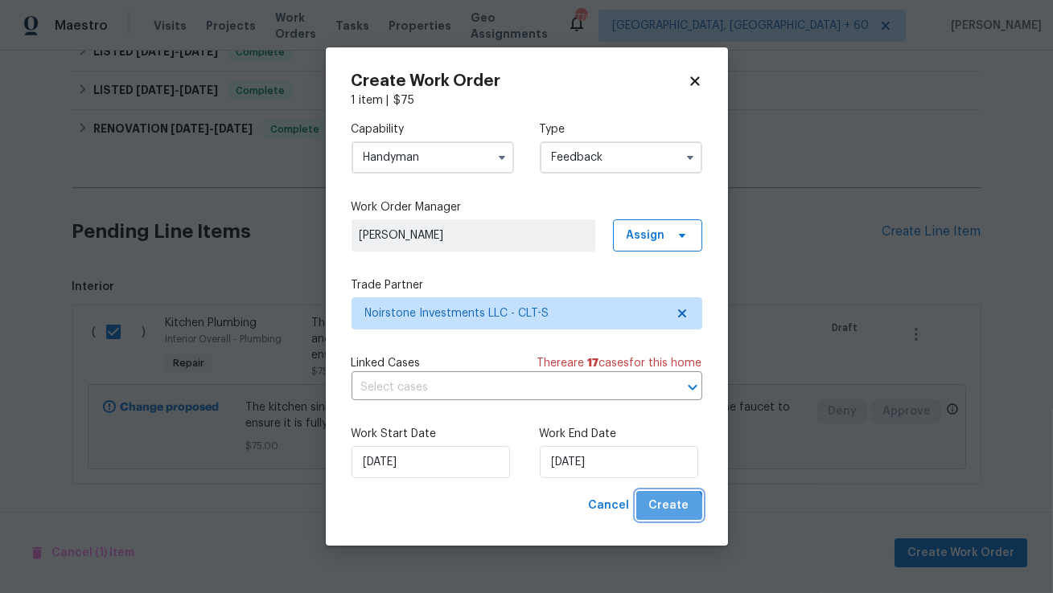
click at [667, 512] on span "Create" at bounding box center [669, 506] width 40 height 20
checkbox input "false"
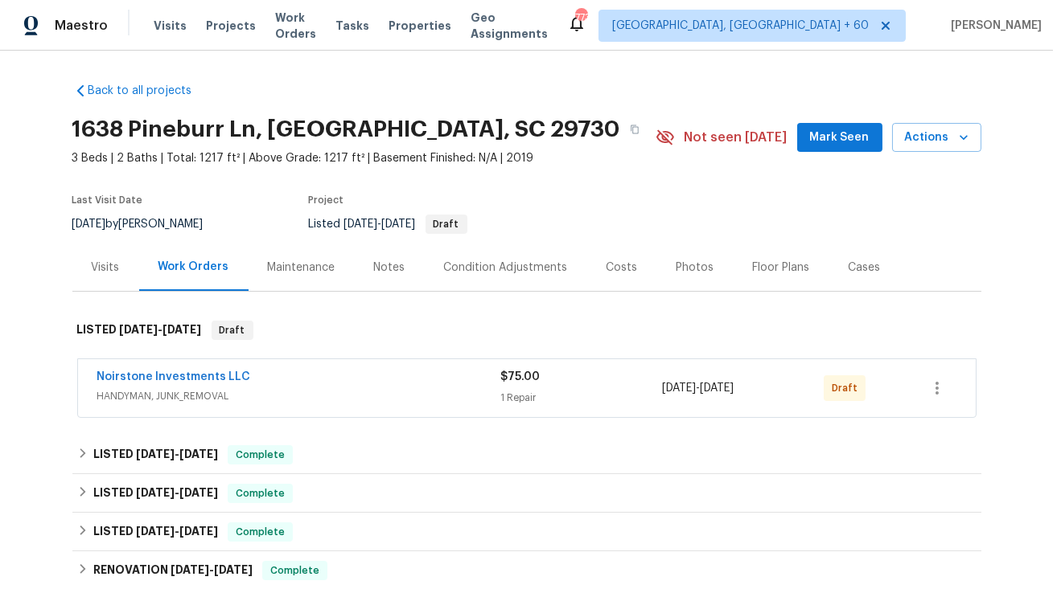
click at [179, 369] on span "Noirstone Investments LLC" at bounding box center [174, 377] width 154 height 16
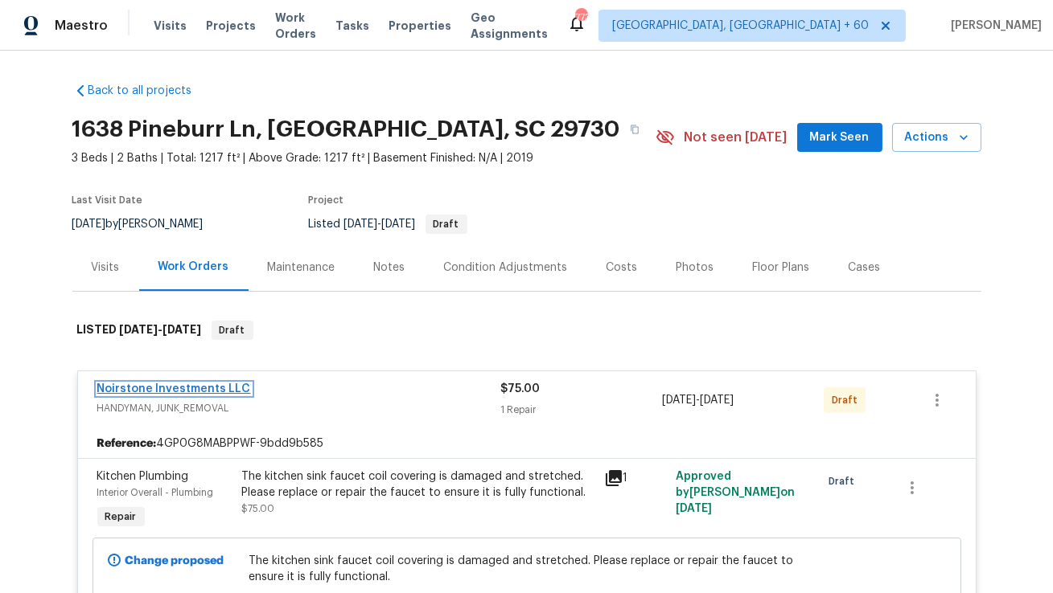
click at [181, 391] on link "Noirstone Investments LLC" at bounding box center [174, 389] width 154 height 11
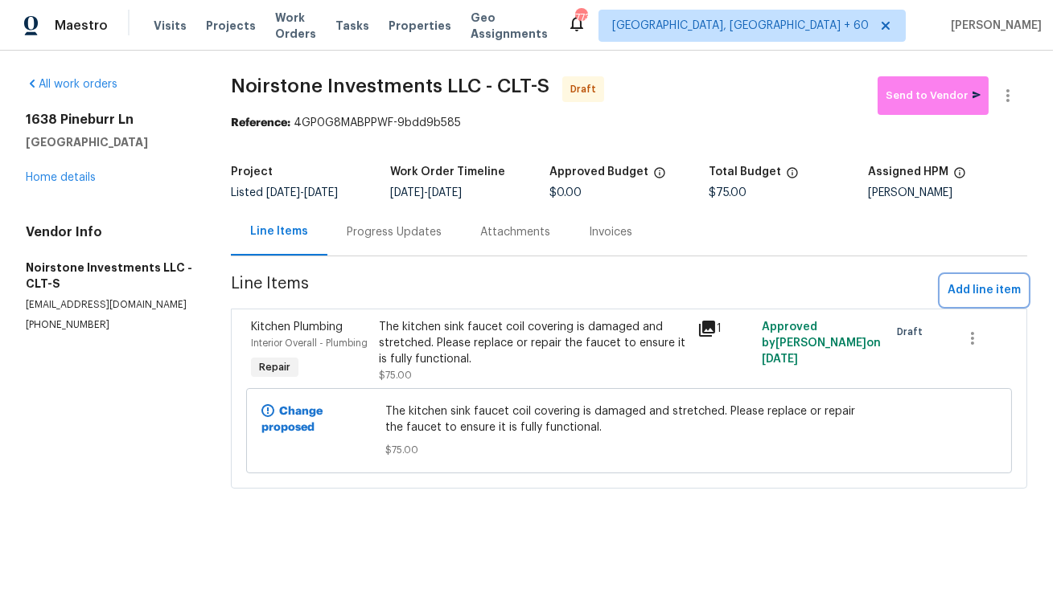
click at [963, 295] on span "Add line item" at bounding box center [983, 291] width 73 height 20
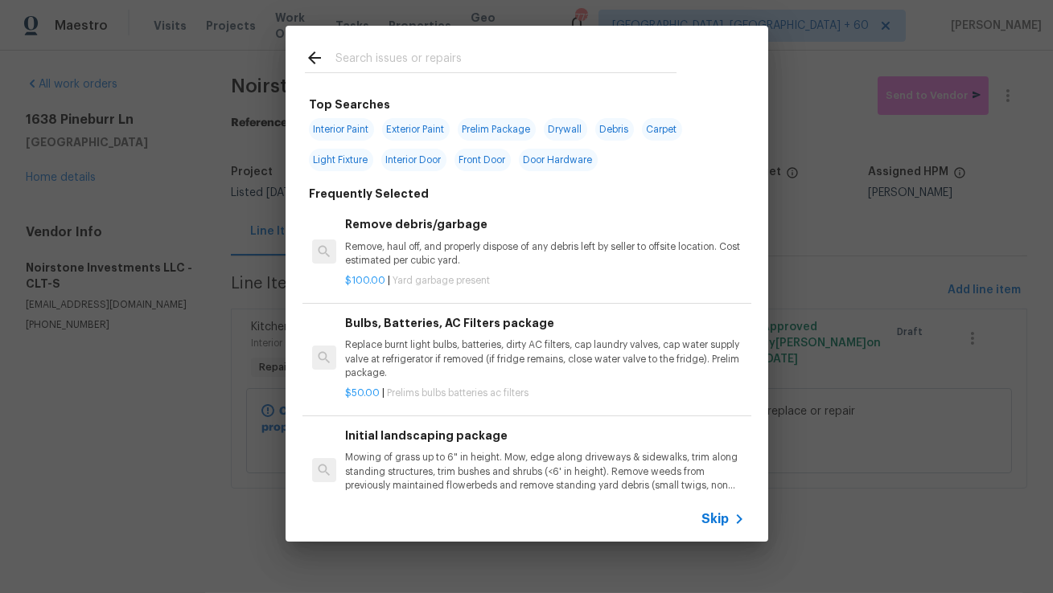
click at [475, 73] on div at bounding box center [491, 72] width 372 height 1
click at [520, 59] on input "text" at bounding box center [505, 60] width 341 height 24
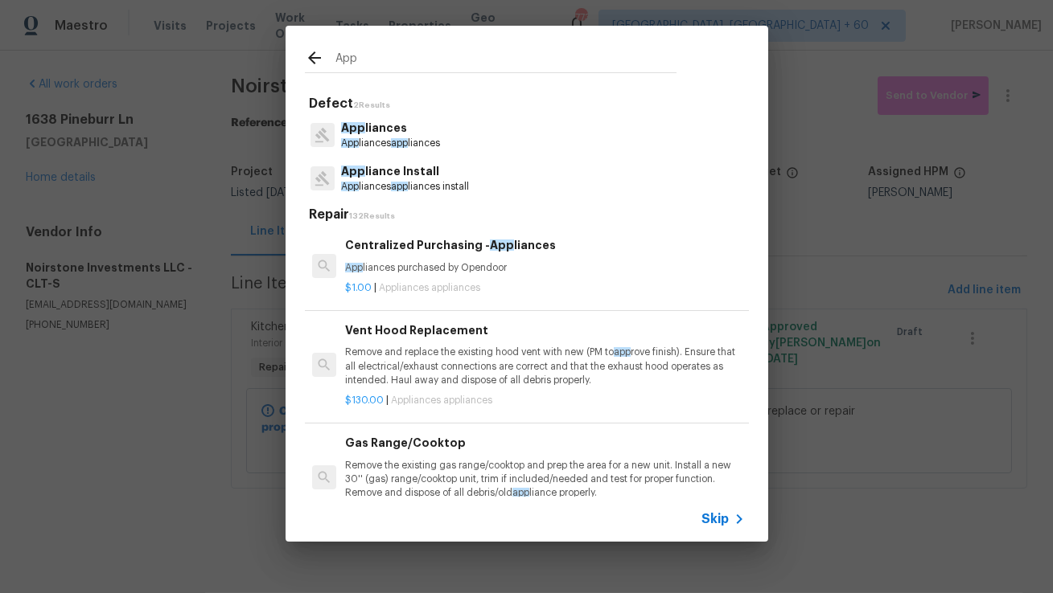
type input "App"
click at [513, 254] on h6 "Centralized Purchasing - App liances" at bounding box center [544, 245] width 399 height 18
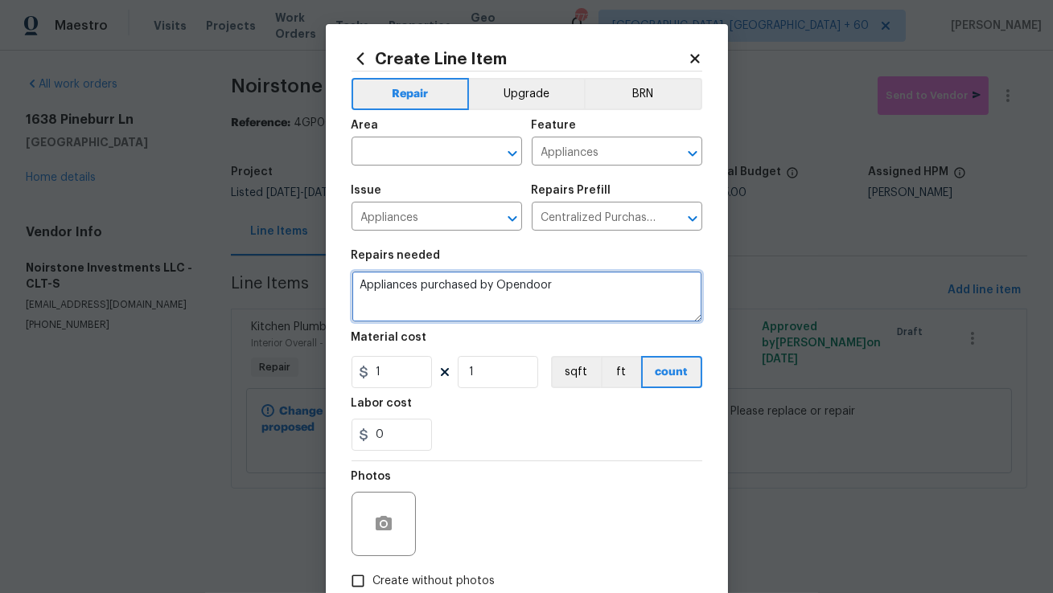
click at [475, 293] on textarea "Appliances purchased by Opendoor" at bounding box center [526, 296] width 351 height 51
paste textarea "Feedback received of damage to the stovetop. Please repair it to restore full f…"
type textarea "Feedback received of damage to the stovetop. Please repair it to restore full f…"
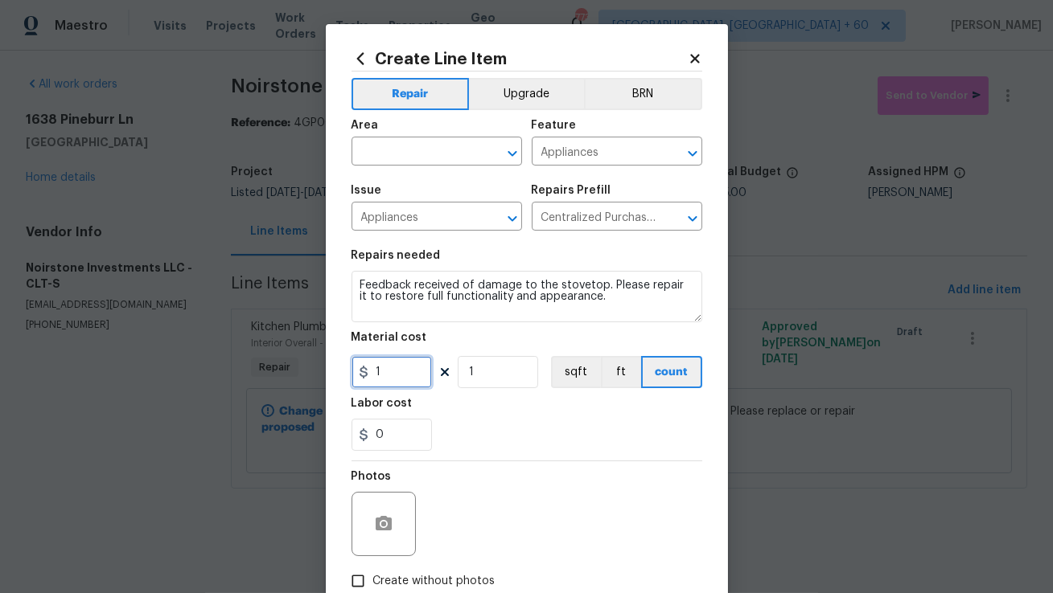
click at [403, 370] on input "1" at bounding box center [391, 372] width 80 height 32
type input "50"
click at [458, 153] on input "text" at bounding box center [413, 153] width 125 height 25
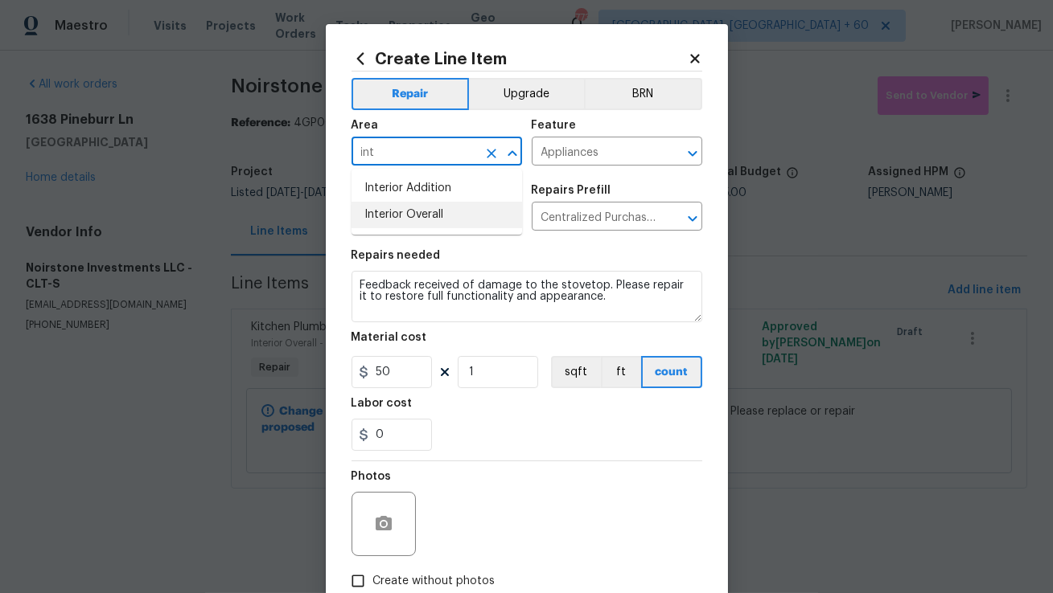
click at [446, 208] on li "Interior Overall" at bounding box center [436, 215] width 170 height 27
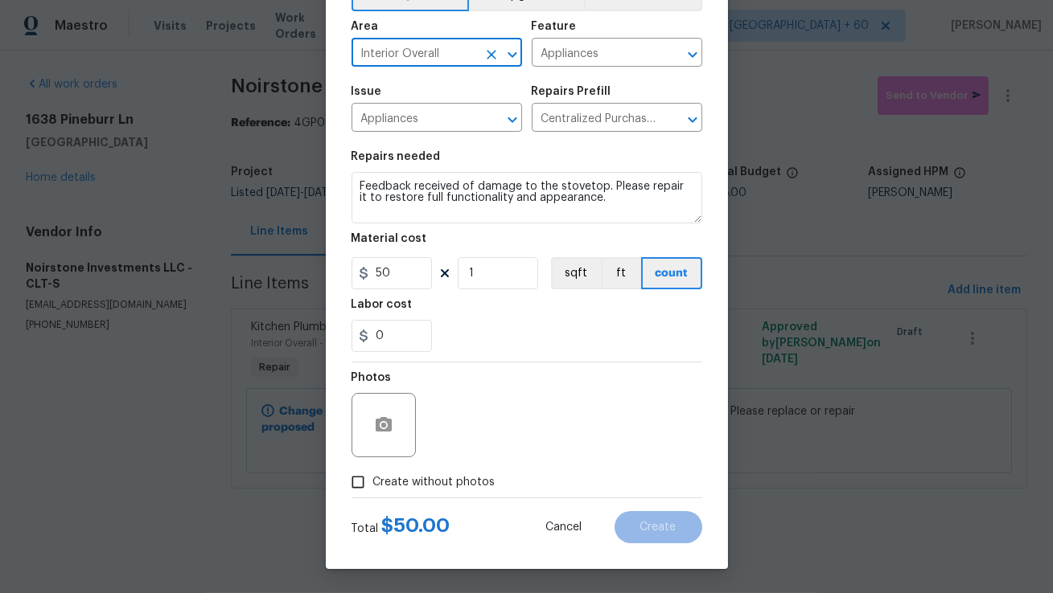
type input "Interior Overall"
click at [396, 433] on button "button" at bounding box center [383, 425] width 39 height 39
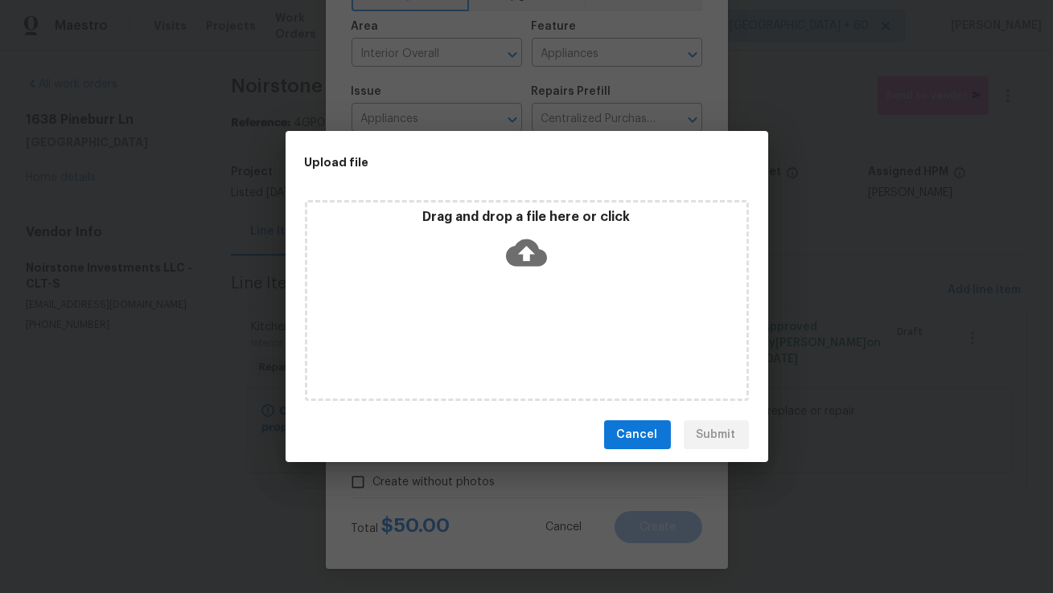
click at [598, 296] on div "Drag and drop a file here or click" at bounding box center [527, 300] width 444 height 201
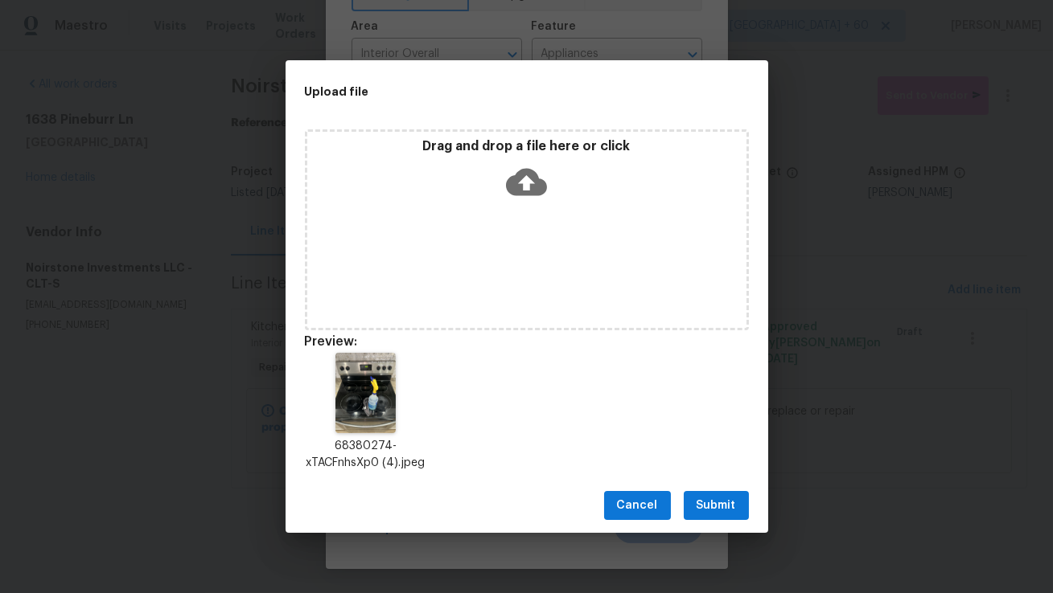
click at [742, 506] on button "Submit" at bounding box center [716, 506] width 65 height 30
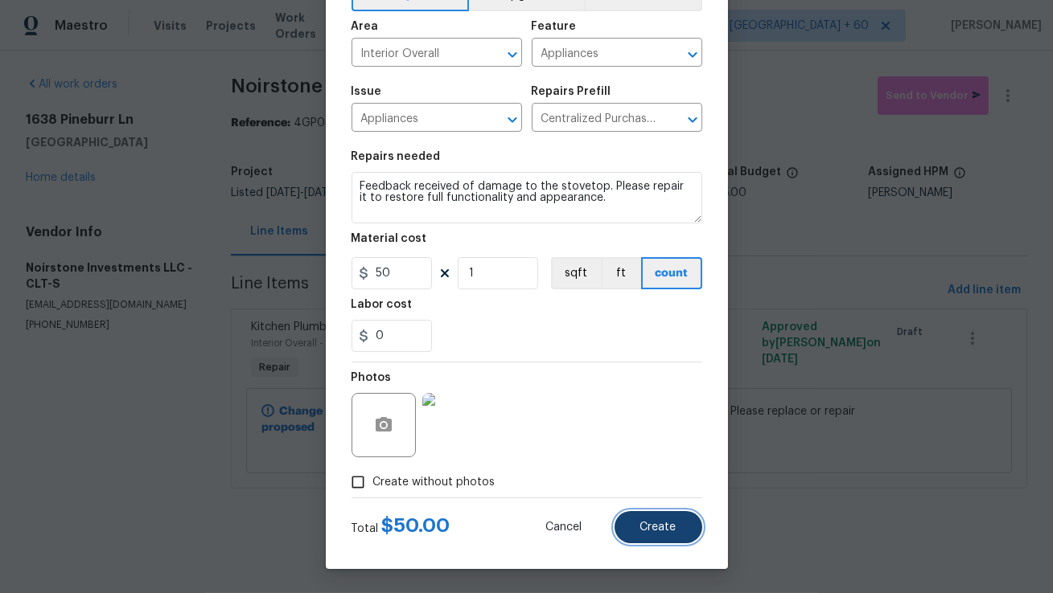
click at [644, 530] on span "Create" at bounding box center [658, 528] width 36 height 12
type input "0"
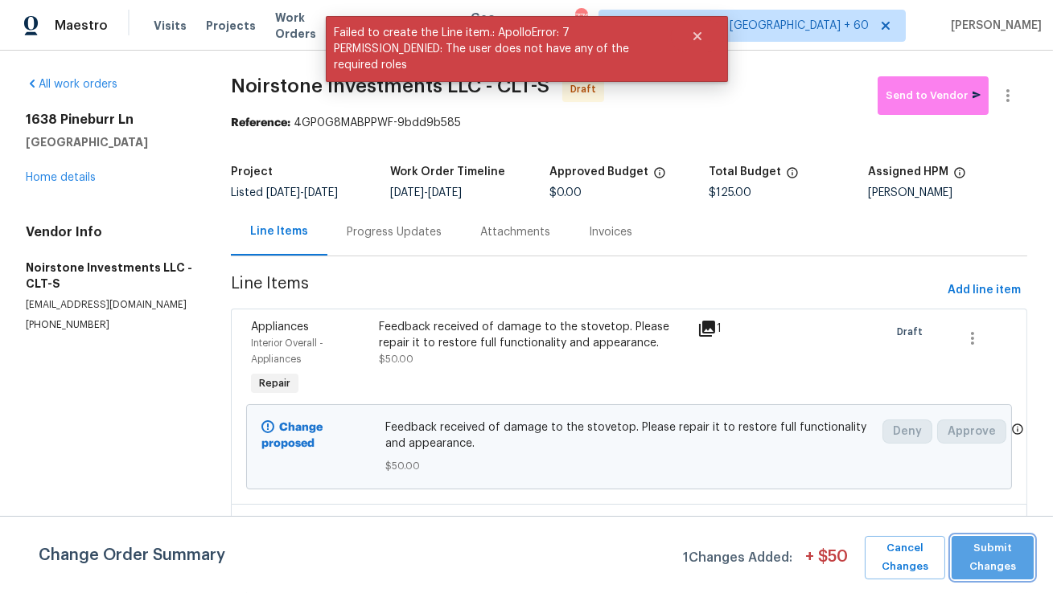
click at [1004, 559] on span "Submit Changes" at bounding box center [992, 558] width 66 height 37
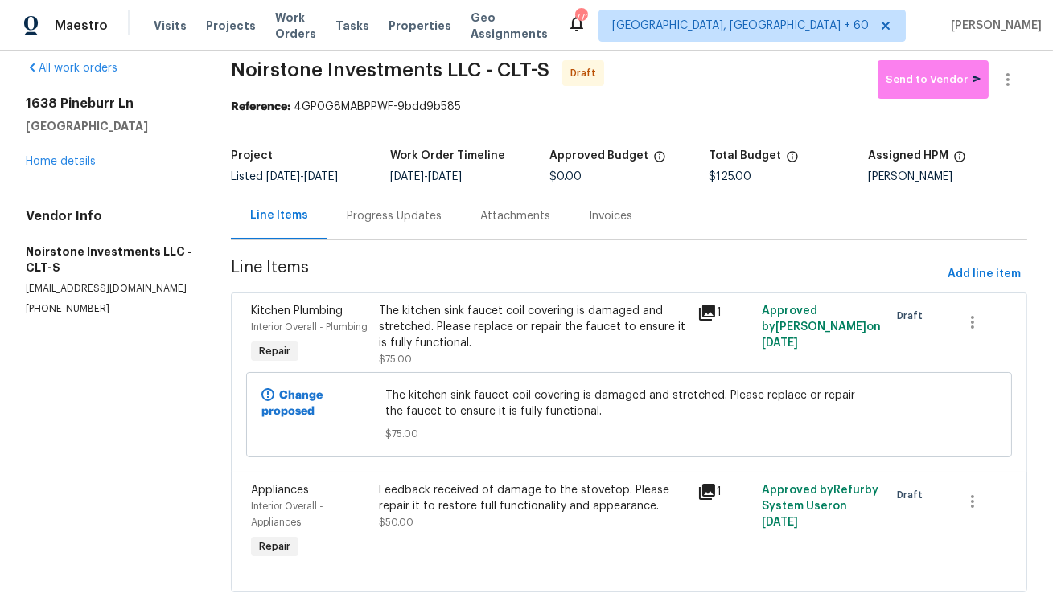
scroll to position [0, 0]
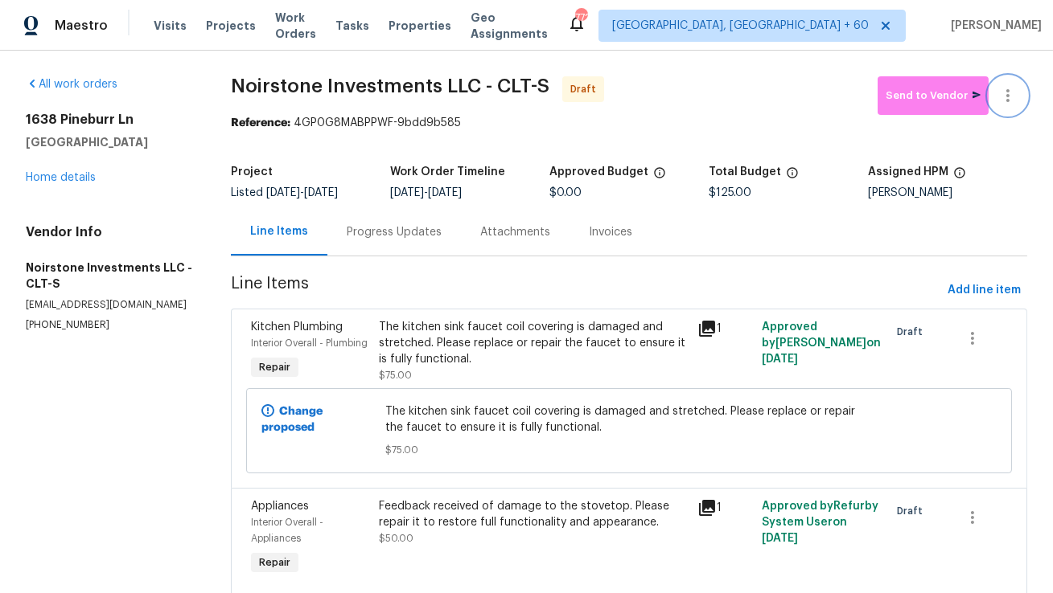
click at [1016, 90] on icon "button" at bounding box center [1007, 95] width 19 height 19
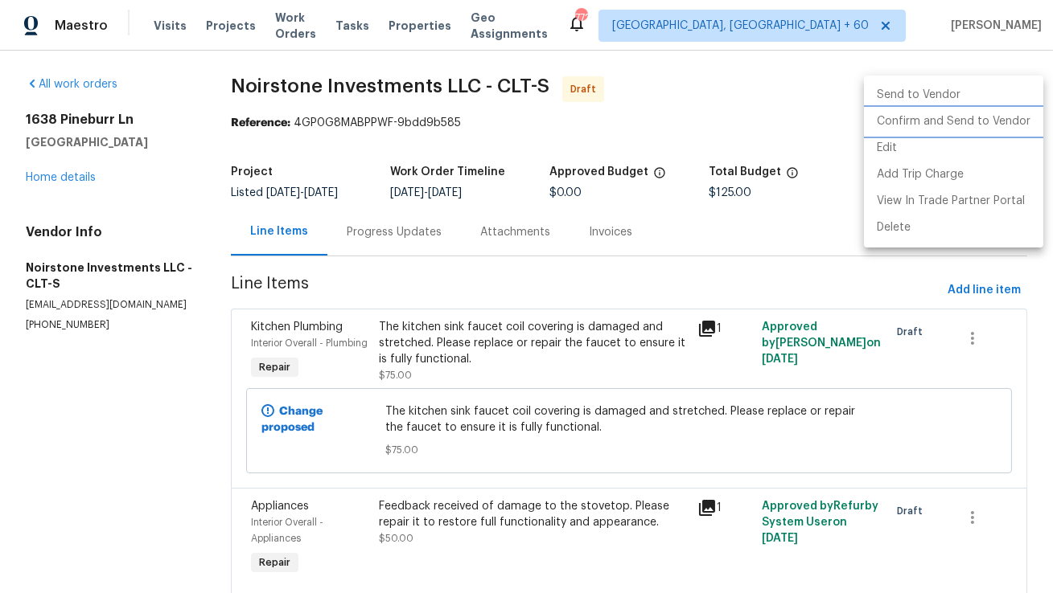
click at [996, 121] on li "Confirm and Send to Vendor" at bounding box center [953, 122] width 179 height 27
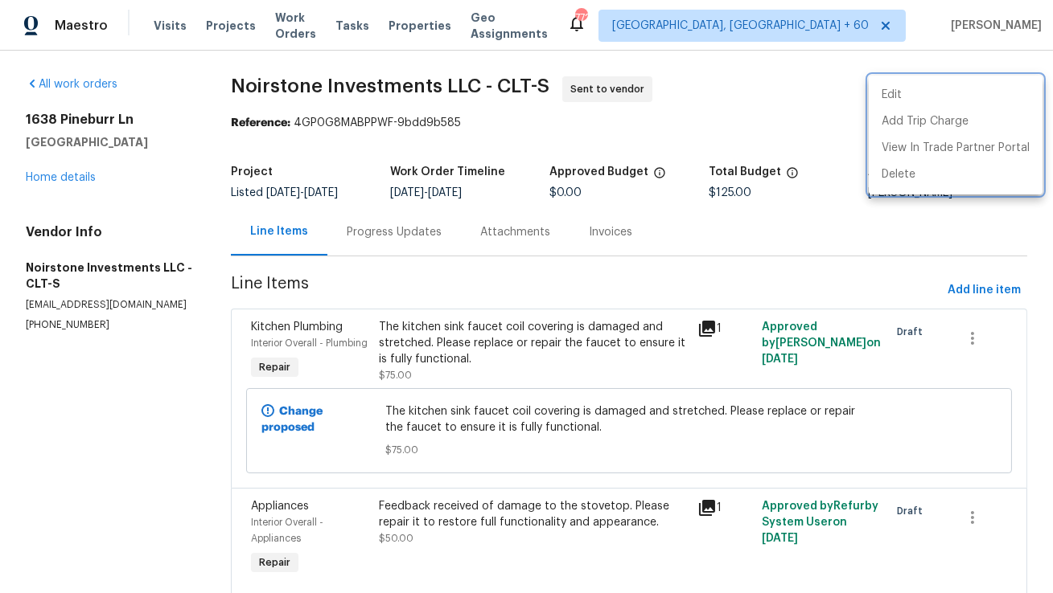
click at [611, 220] on div at bounding box center [526, 296] width 1053 height 593
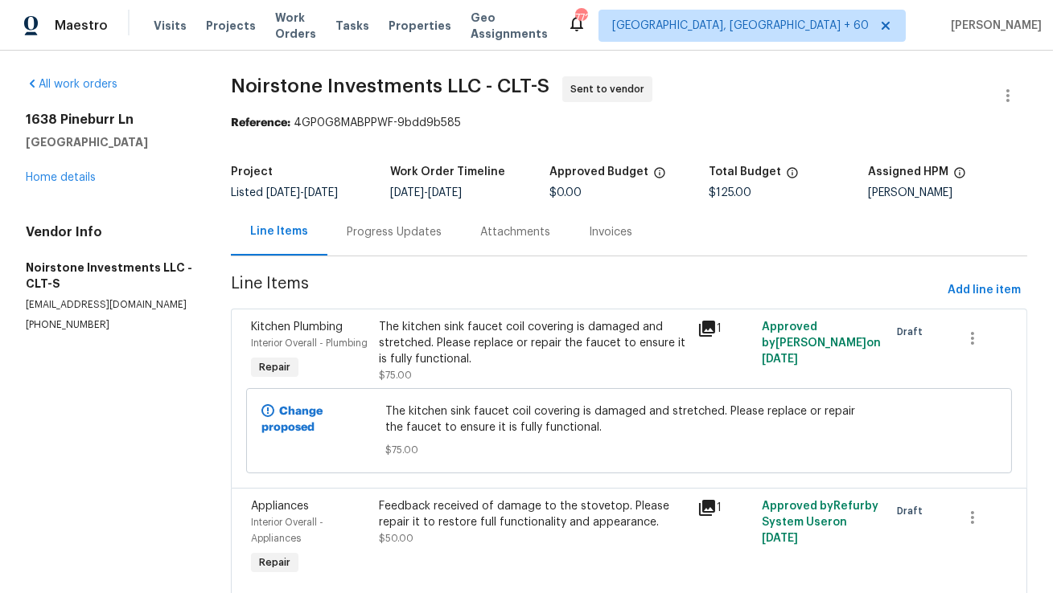
click at [365, 232] on div "Progress Updates" at bounding box center [394, 232] width 95 height 16
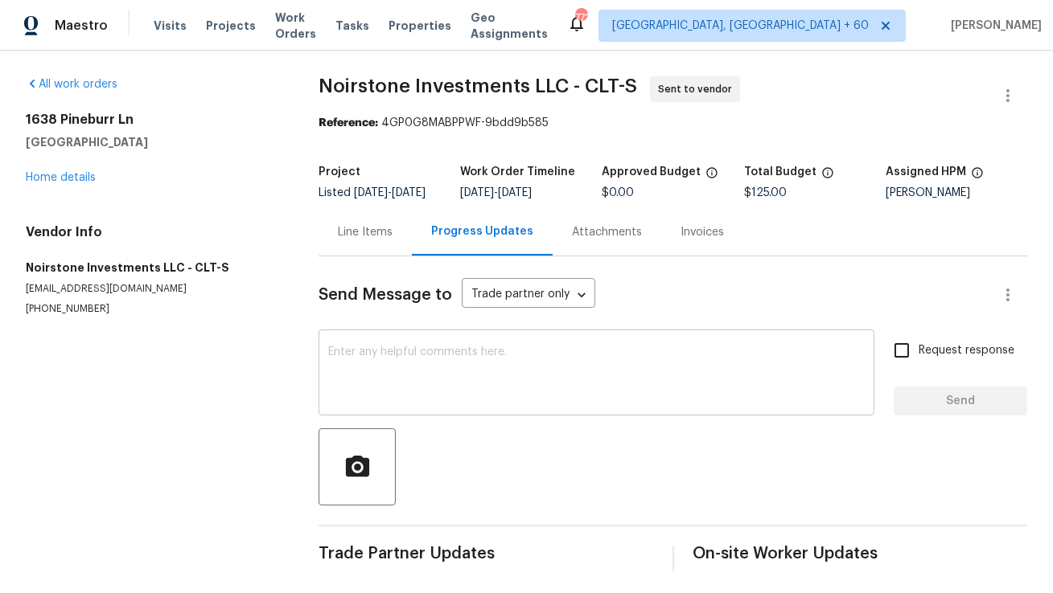
click at [450, 403] on textarea at bounding box center [596, 375] width 536 height 56
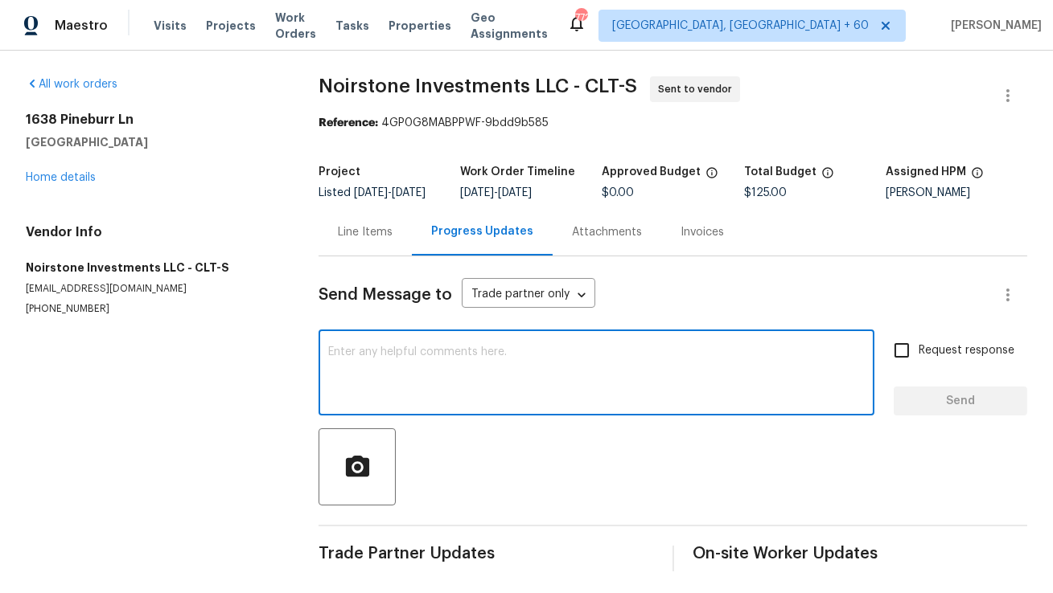
paste textarea "Hi, this is Anthony with Opendoor. I’m confirming you received the WO for the p…"
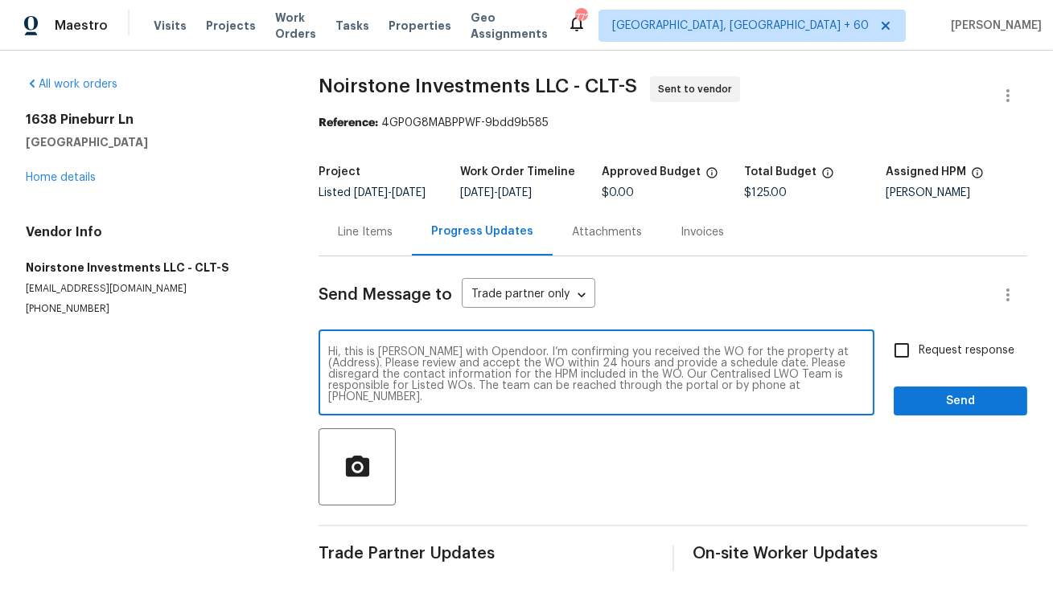
click at [818, 363] on textarea "Hi, this is Anthony with Opendoor. I’m confirming you received the WO for the p…" at bounding box center [596, 375] width 536 height 56
paste textarea "1638 Pineburr Ln, Rock Hill, SC 29730"
type textarea "Hi, this is Anthony with Opendoor. I’m confirming you received the WO for the p…"
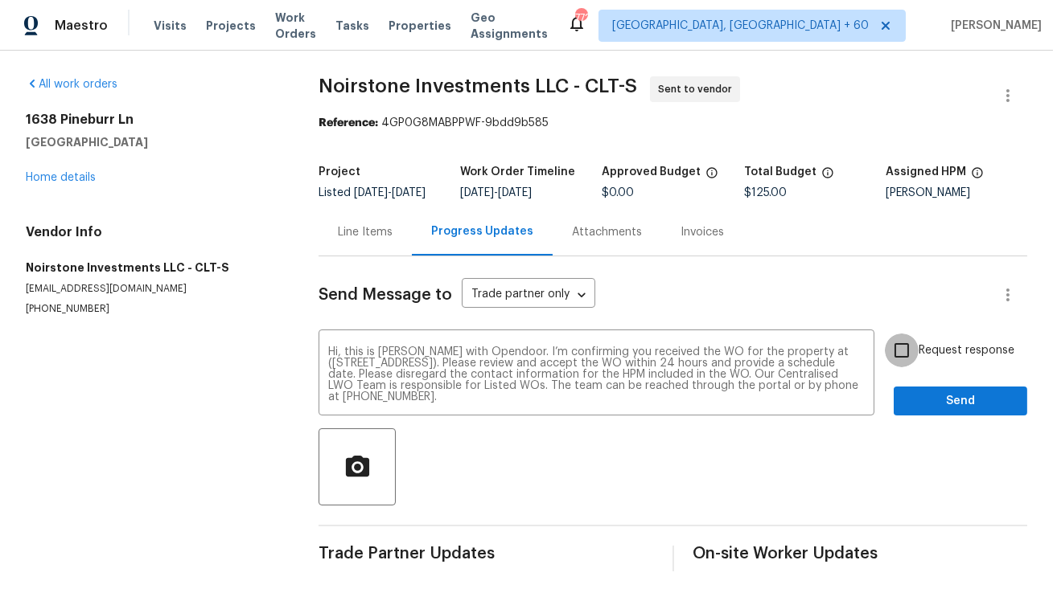
click at [913, 368] on input "Request response" at bounding box center [902, 351] width 34 height 34
checkbox input "true"
click at [921, 409] on span "Send" at bounding box center [960, 402] width 108 height 20
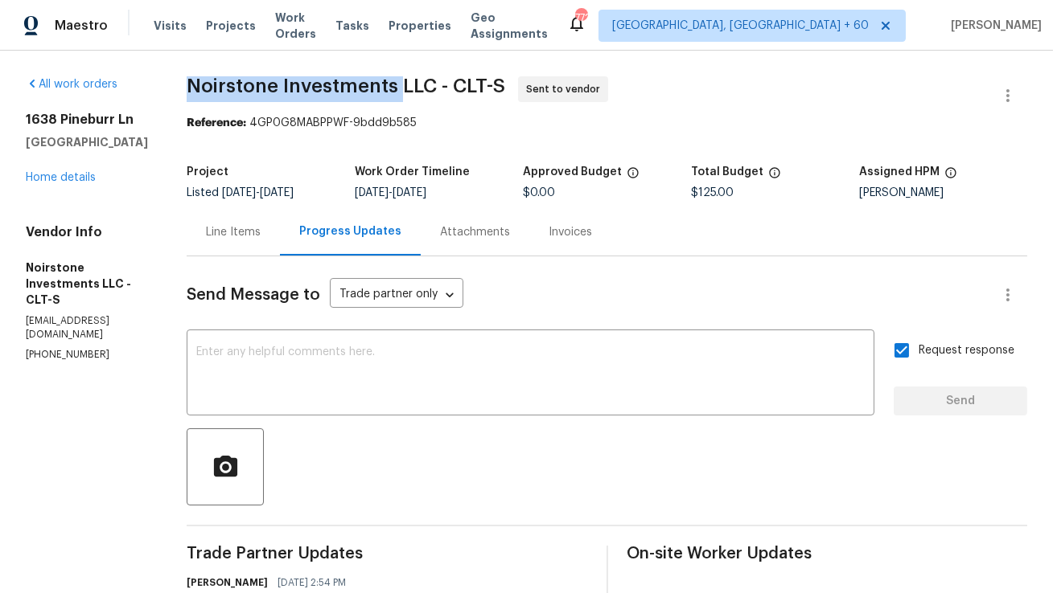
copy span "Noirstone Investments"
drag, startPoint x: 188, startPoint y: 81, endPoint x: 400, endPoint y: 80, distance: 212.3
click at [400, 80] on div "All work orders 1638 Pineburr Ln Rock Hill, SC 29730 Home details Vendor Info N…" at bounding box center [526, 396] width 1053 height 690
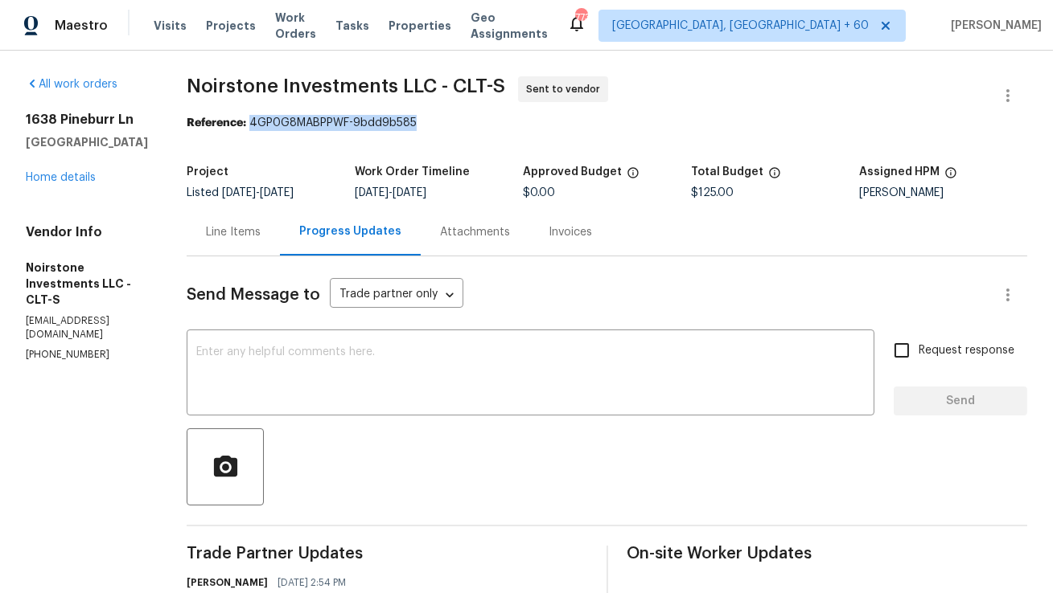
copy div "4GP0G8MABPPWF-9bdd9b585"
drag, startPoint x: 255, startPoint y: 125, endPoint x: 425, endPoint y: 125, distance: 170.5
click at [425, 125] on div "Reference: 4GP0G8MABPPWF-9bdd9b585" at bounding box center [607, 123] width 840 height 16
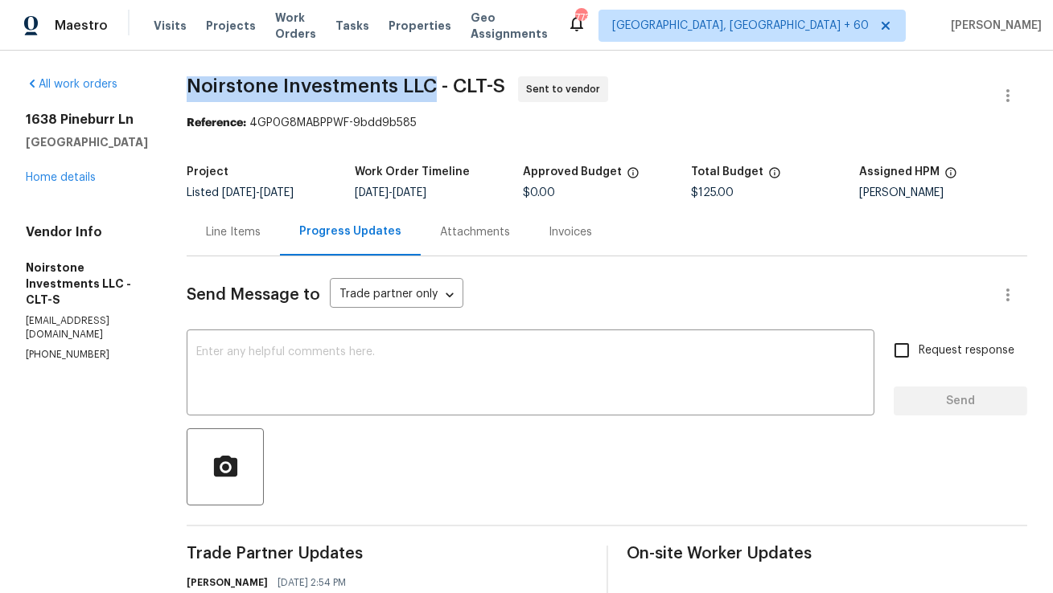
copy span "Noirstone Investments LLC"
drag, startPoint x: 192, startPoint y: 90, endPoint x: 433, endPoint y: 88, distance: 240.5
click at [433, 88] on span "Noirstone Investments LLC - CLT-S" at bounding box center [346, 85] width 318 height 19
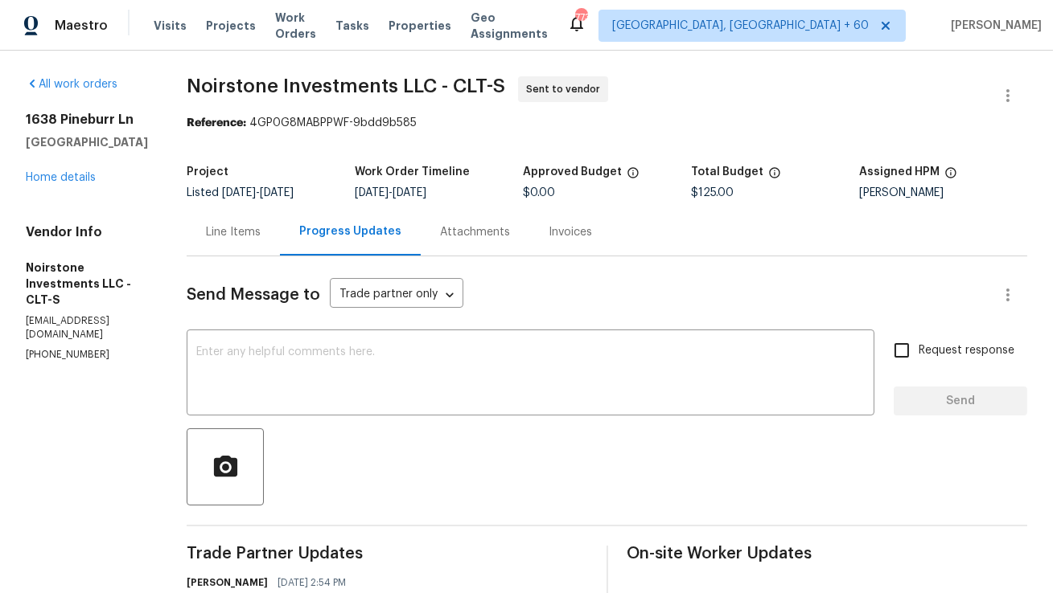
click at [260, 239] on div "Line Items" at bounding box center [233, 232] width 55 height 16
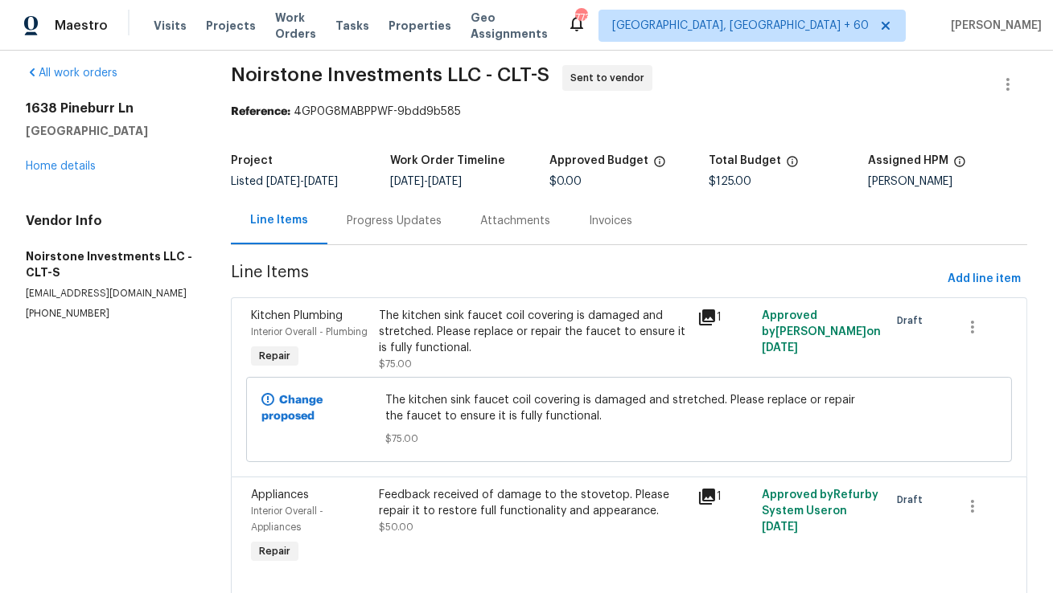
scroll to position [27, 0]
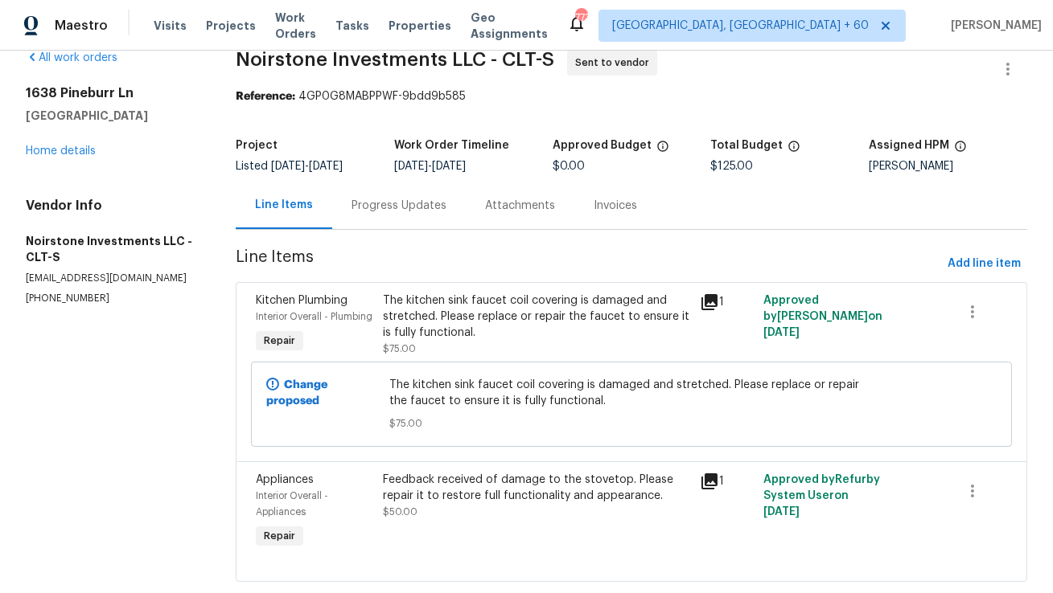
click at [701, 310] on icon at bounding box center [709, 302] width 16 height 16
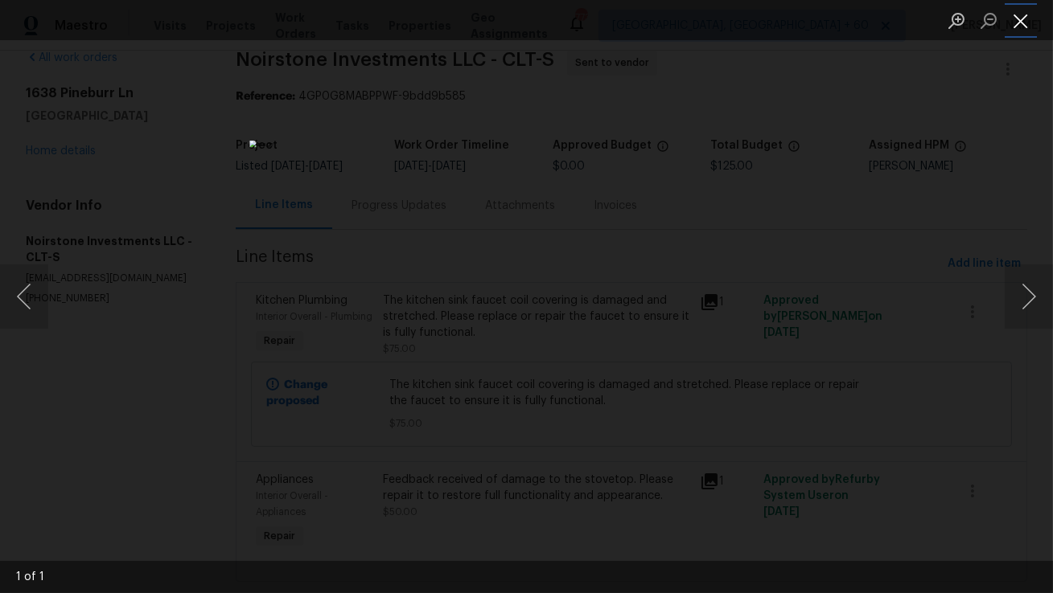
click at [1026, 34] on button "Close lightbox" at bounding box center [1020, 20] width 32 height 28
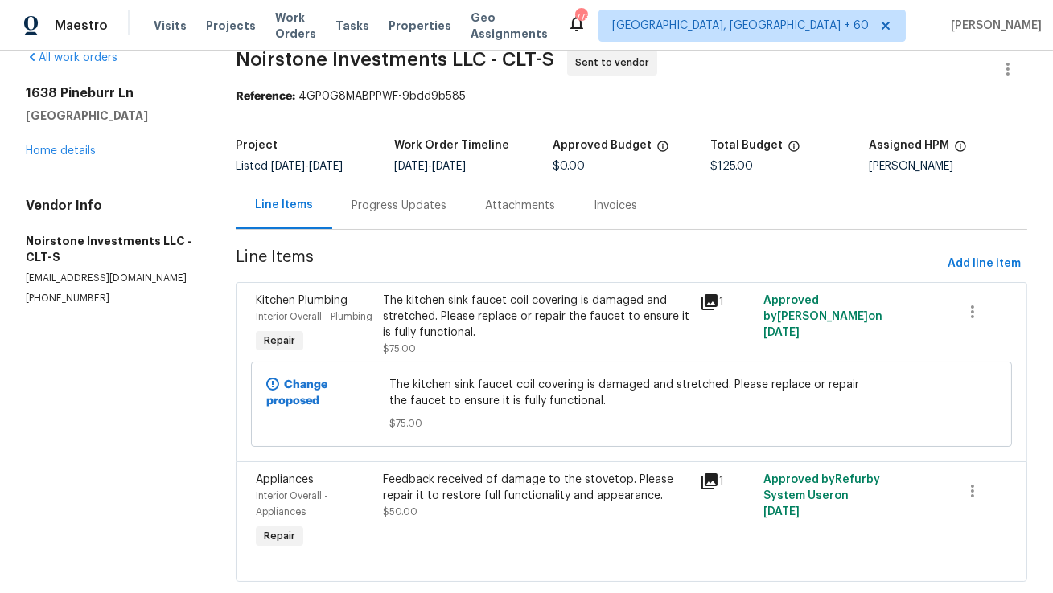
click at [705, 490] on icon at bounding box center [709, 482] width 16 height 16
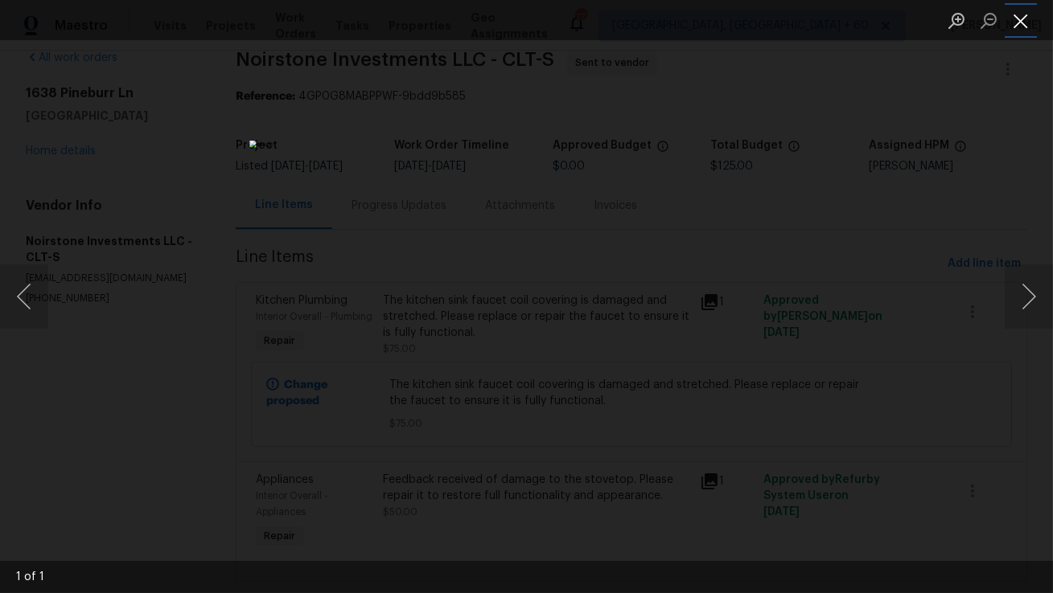
click at [1029, 18] on button "Close lightbox" at bounding box center [1020, 20] width 32 height 28
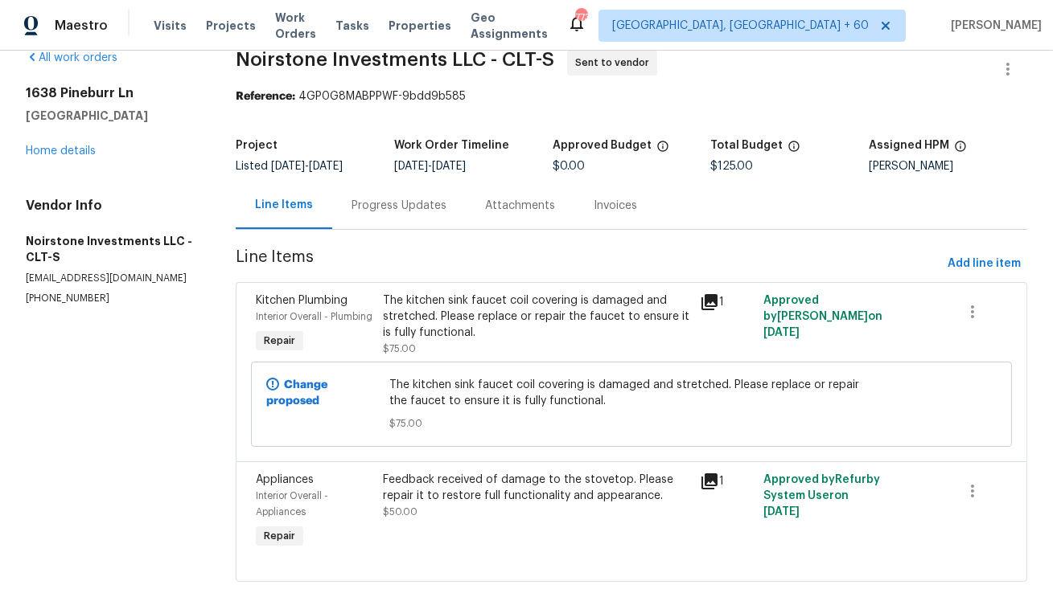
click at [901, 131] on div "Project Listed 8/13/2025 - 8/15/2025 Work Order Timeline 8/13/2025 - 8/15/2025 …" at bounding box center [631, 155] width 791 height 51
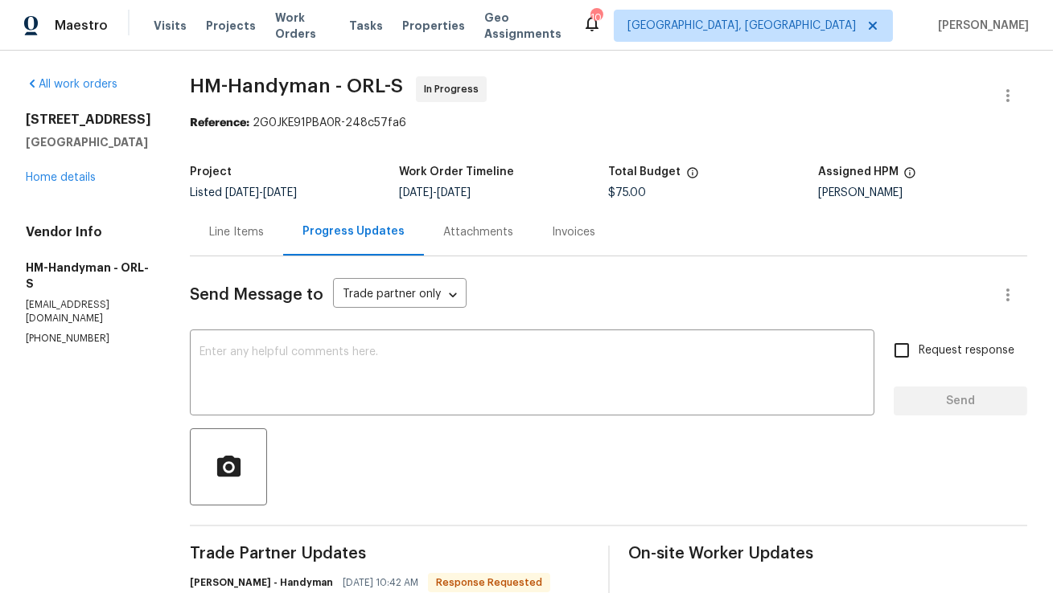
scroll to position [157, 0]
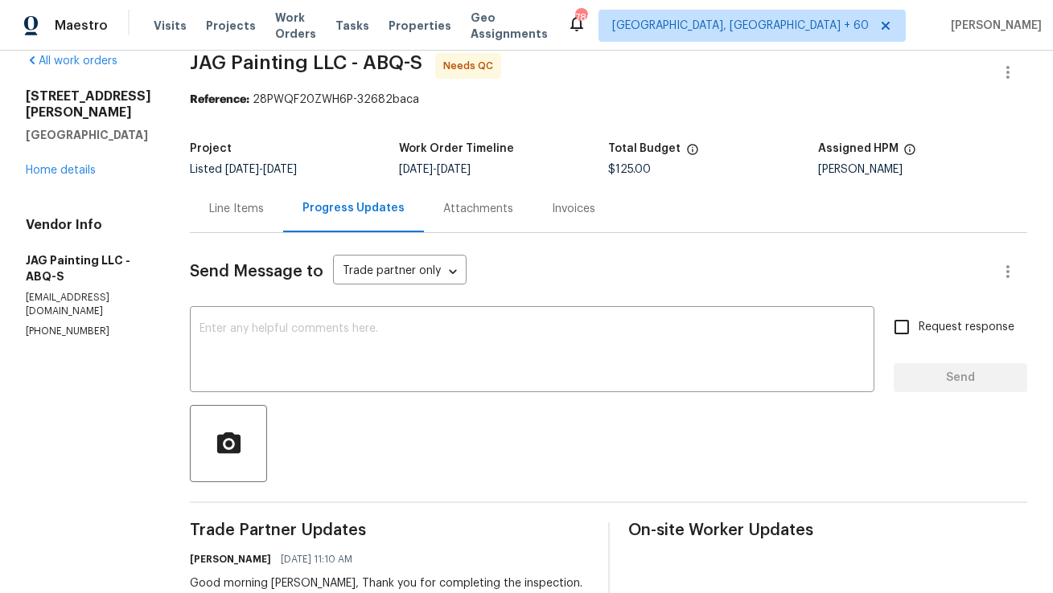
scroll to position [1, 0]
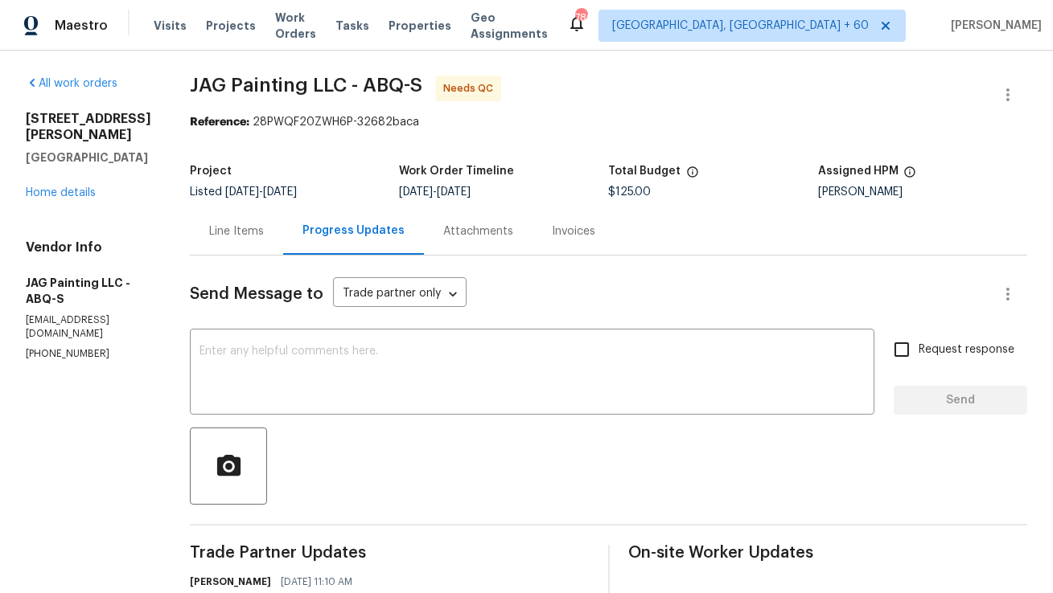
click at [63, 360] on p "[PHONE_NUMBER]" at bounding box center [88, 354] width 125 height 14
copy p "[PHONE_NUMBER]"
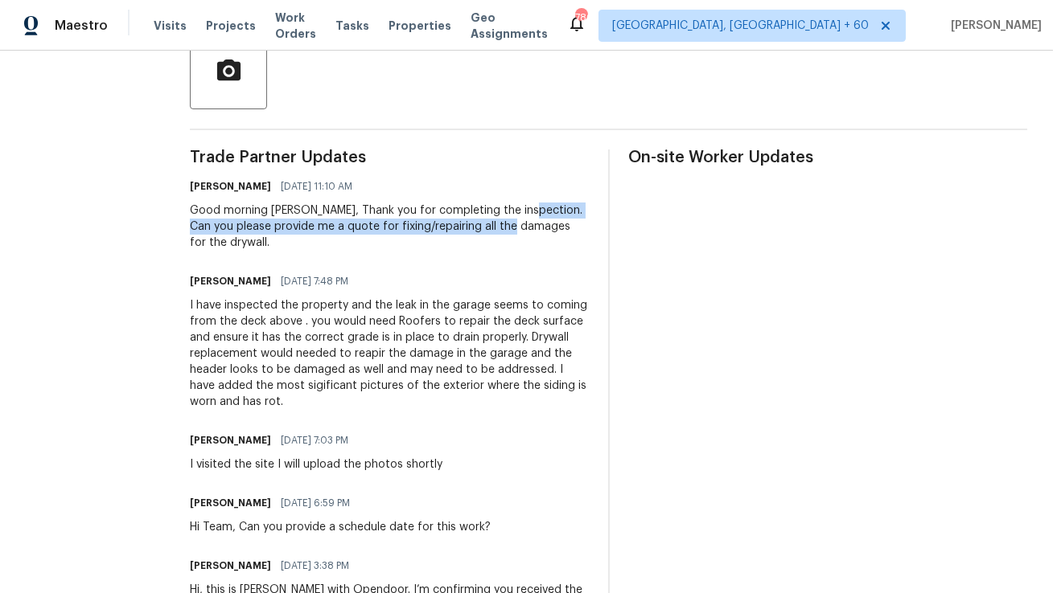
copy div "Can you please provide me a quote for fixing/repairing all the damages"
copy div "Can you please provide me a quote for fixing/repairing all the damages for the …"
drag, startPoint x: 520, startPoint y: 209, endPoint x: 515, endPoint y: 243, distance: 34.0
click at [515, 243] on div "Good morning [PERSON_NAME], Thank you for completing the inspection. Can you pl…" at bounding box center [389, 227] width 399 height 48
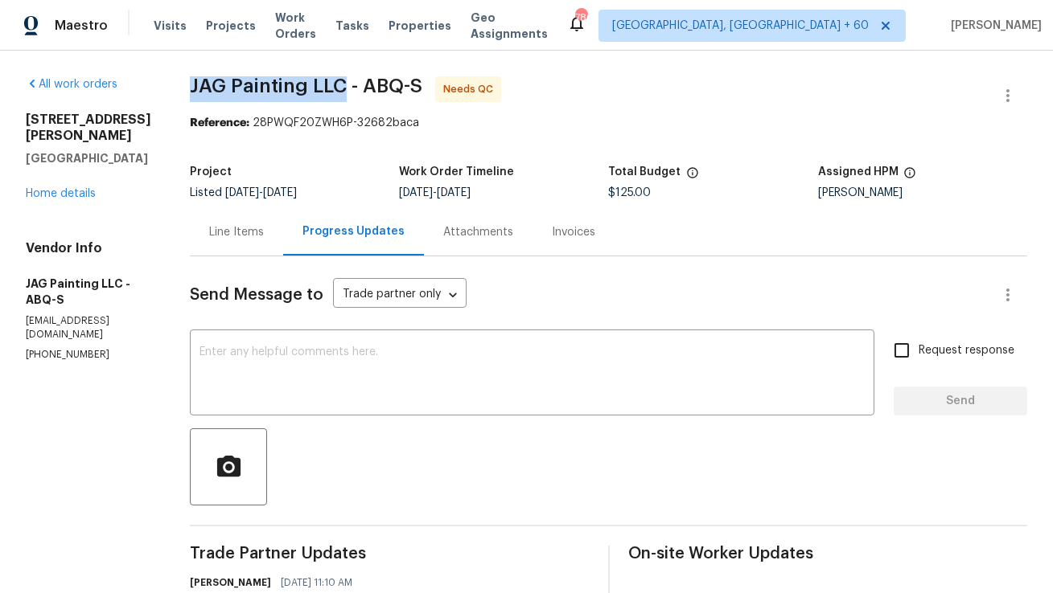
copy span "JAG Painting LLC"
drag, startPoint x: 187, startPoint y: 85, endPoint x: 342, endPoint y: 85, distance: 154.4
click at [342, 85] on div "All work orders [STREET_ADDRESS][PERSON_NAME] Home details Vendor Info JAG Pain…" at bounding box center [526, 586] width 1053 height 1070
